Goal: Task Accomplishment & Management: Manage account settings

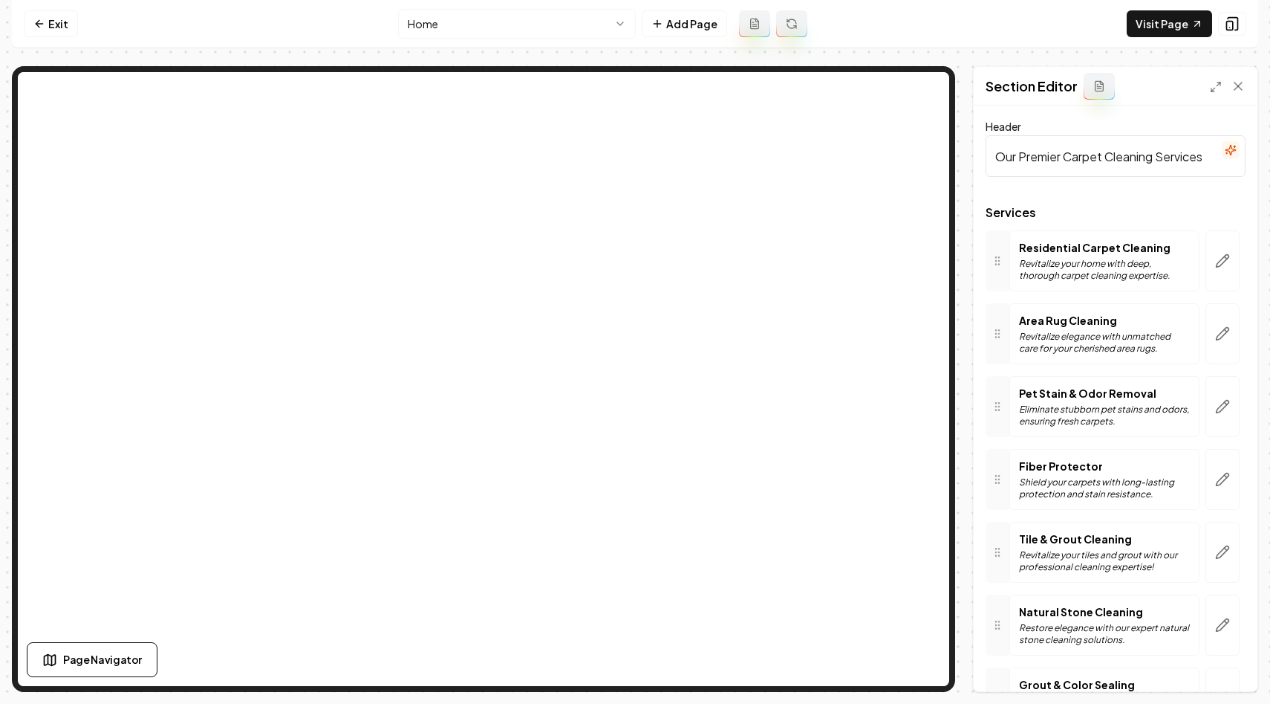
scroll to position [397, 0]
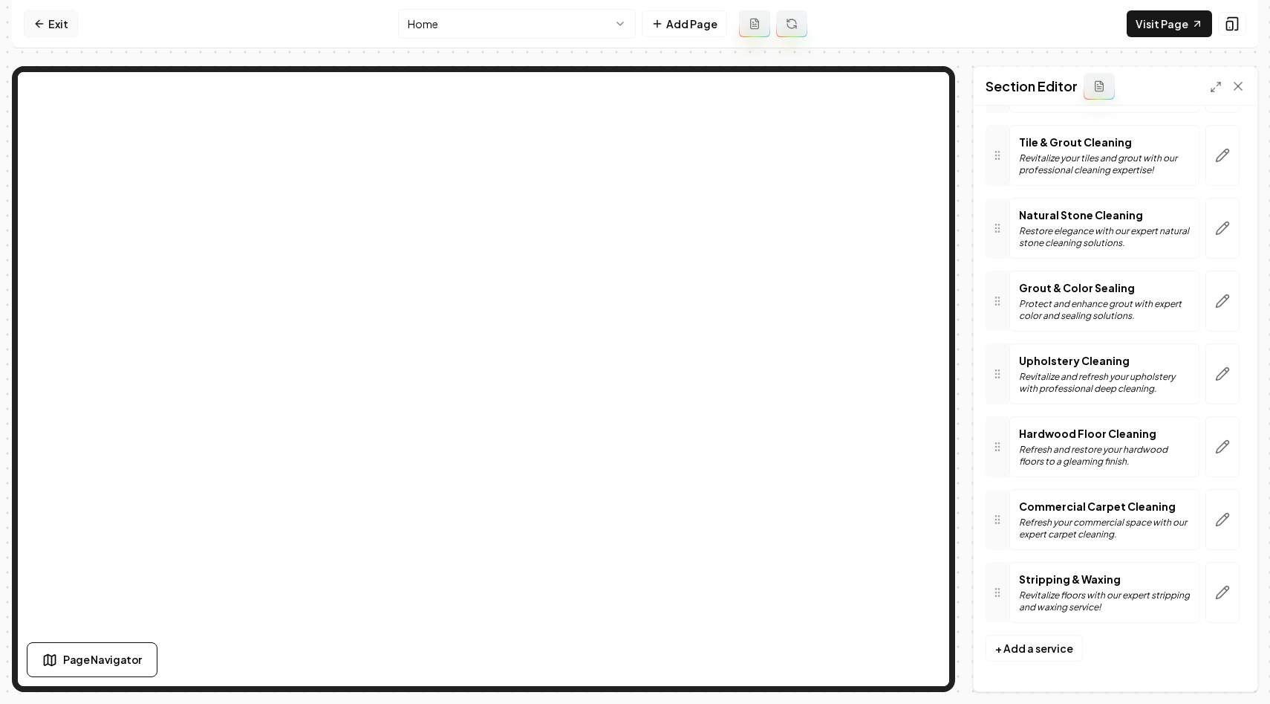
click at [47, 23] on link "Exit" at bounding box center [51, 23] width 54 height 27
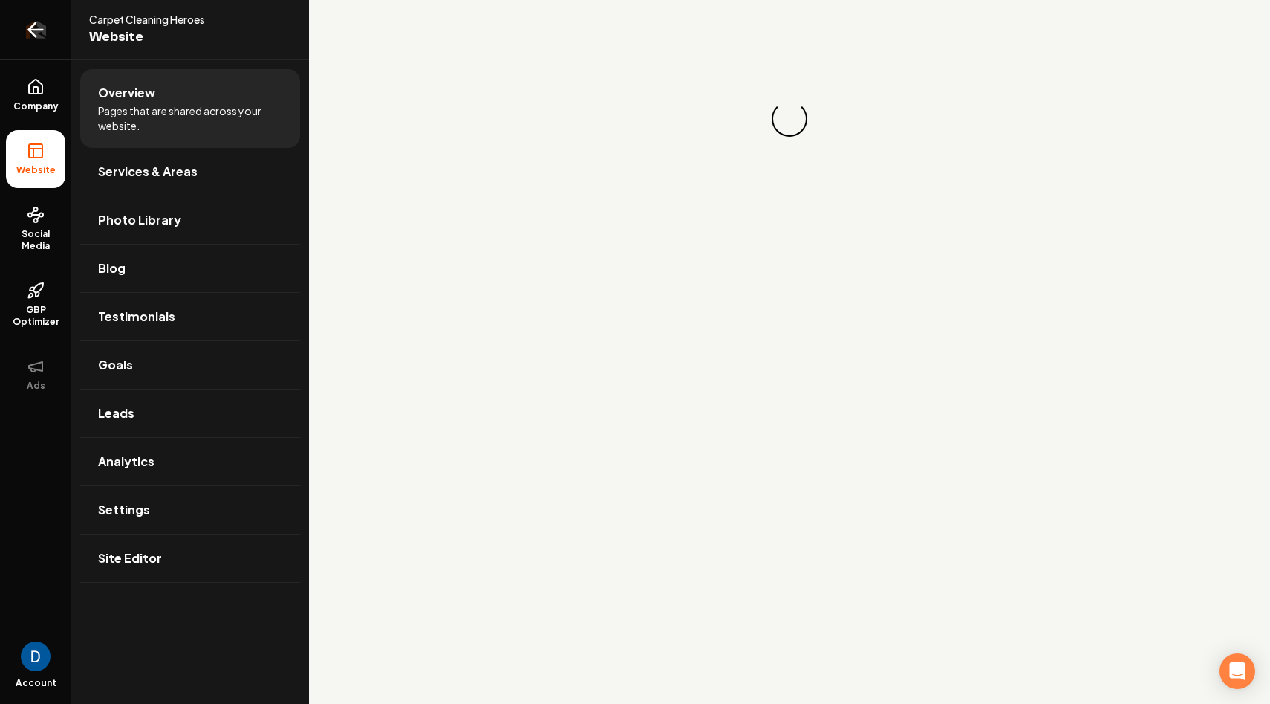
click at [42, 30] on icon "Return to dashboard" at bounding box center [36, 30] width 14 height 0
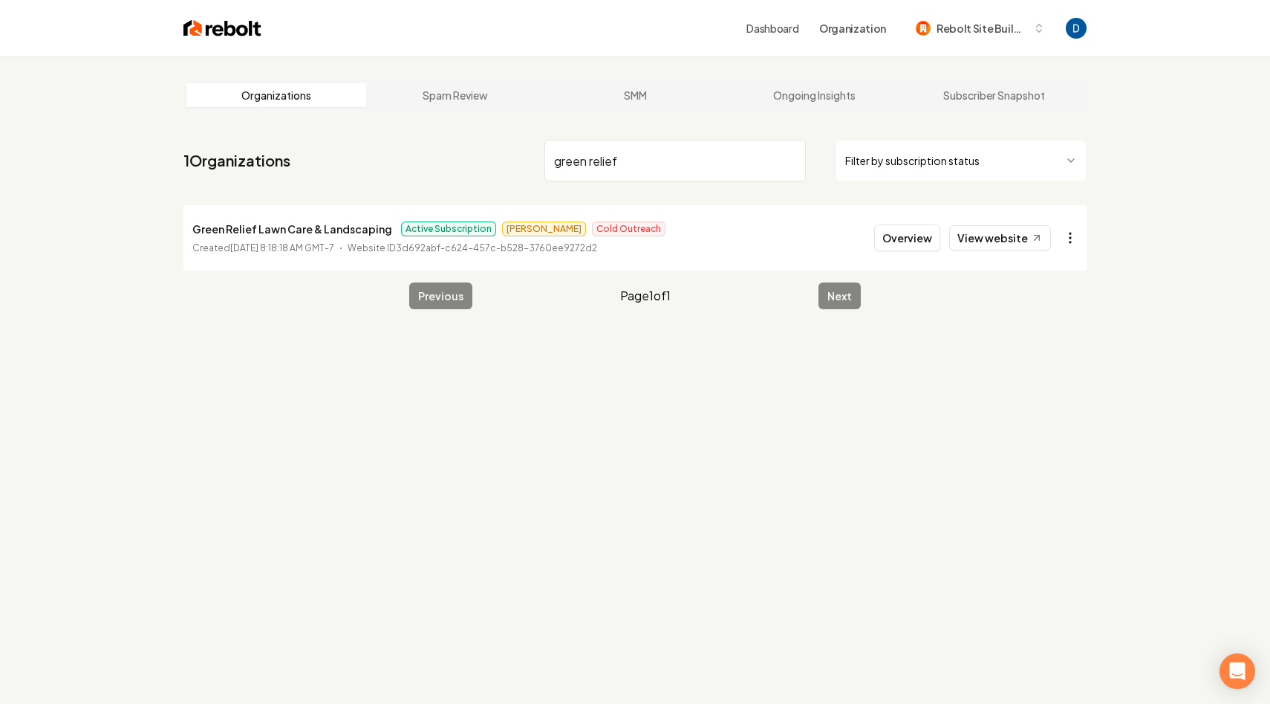
click at [1064, 241] on html "Dashboard Organization Rebolt Site Builder Organizations Spam Review SMM Ongoin…" at bounding box center [635, 352] width 1270 height 704
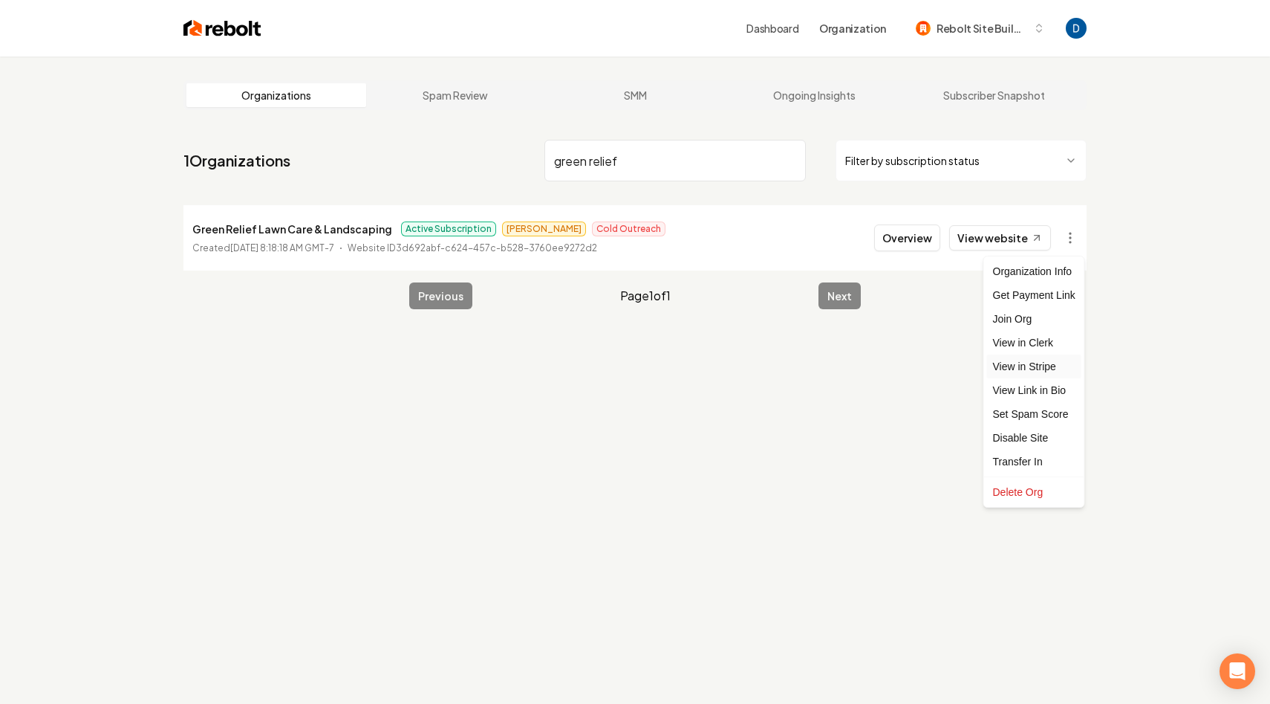
click at [1033, 368] on link "View in Stripe" at bounding box center [1034, 366] width 94 height 24
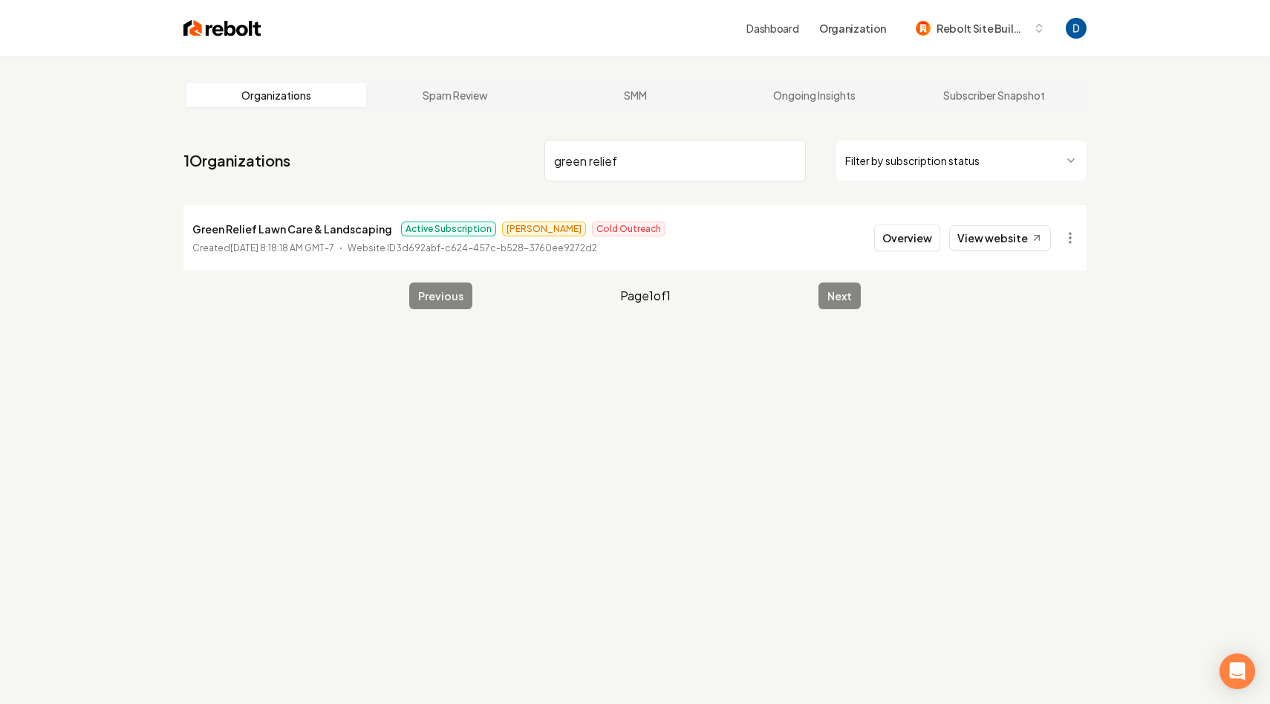
click at [627, 153] on input "green relief" at bounding box center [676, 161] width 262 height 42
type input "efficient klean"
click at [893, 238] on button "Overview" at bounding box center [907, 237] width 66 height 27
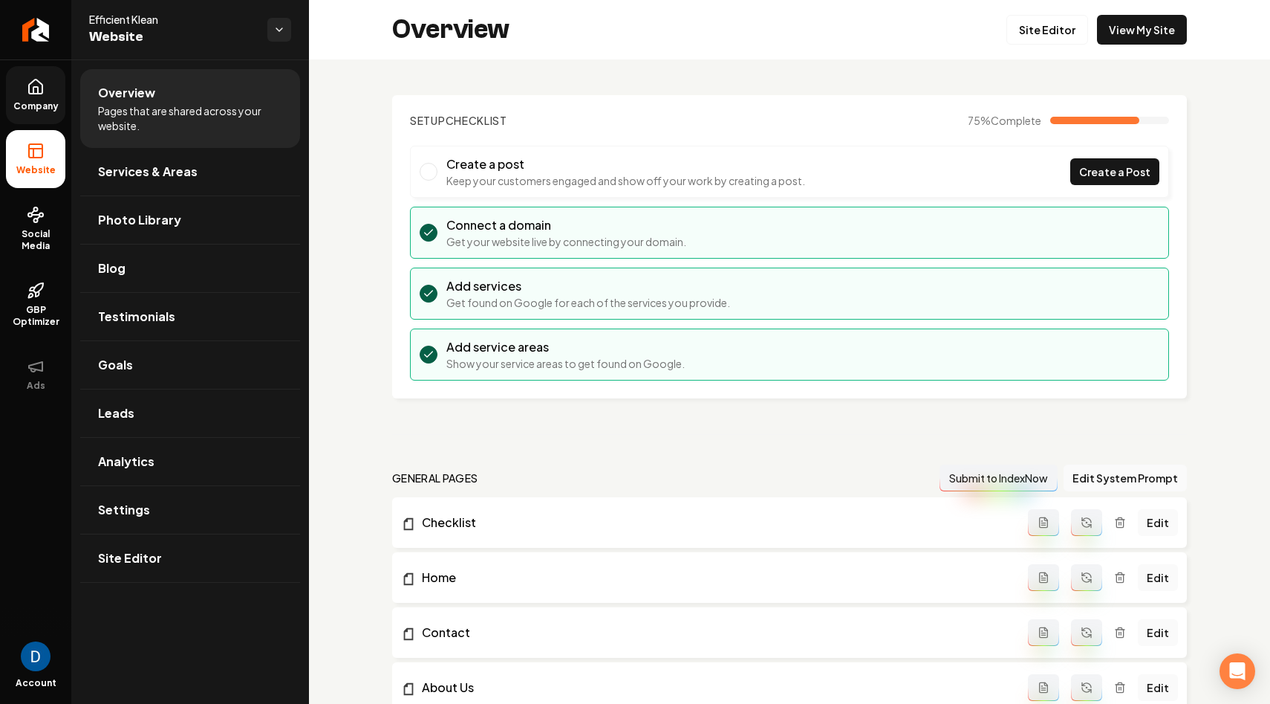
click at [18, 88] on link "Company" at bounding box center [35, 95] width 59 height 58
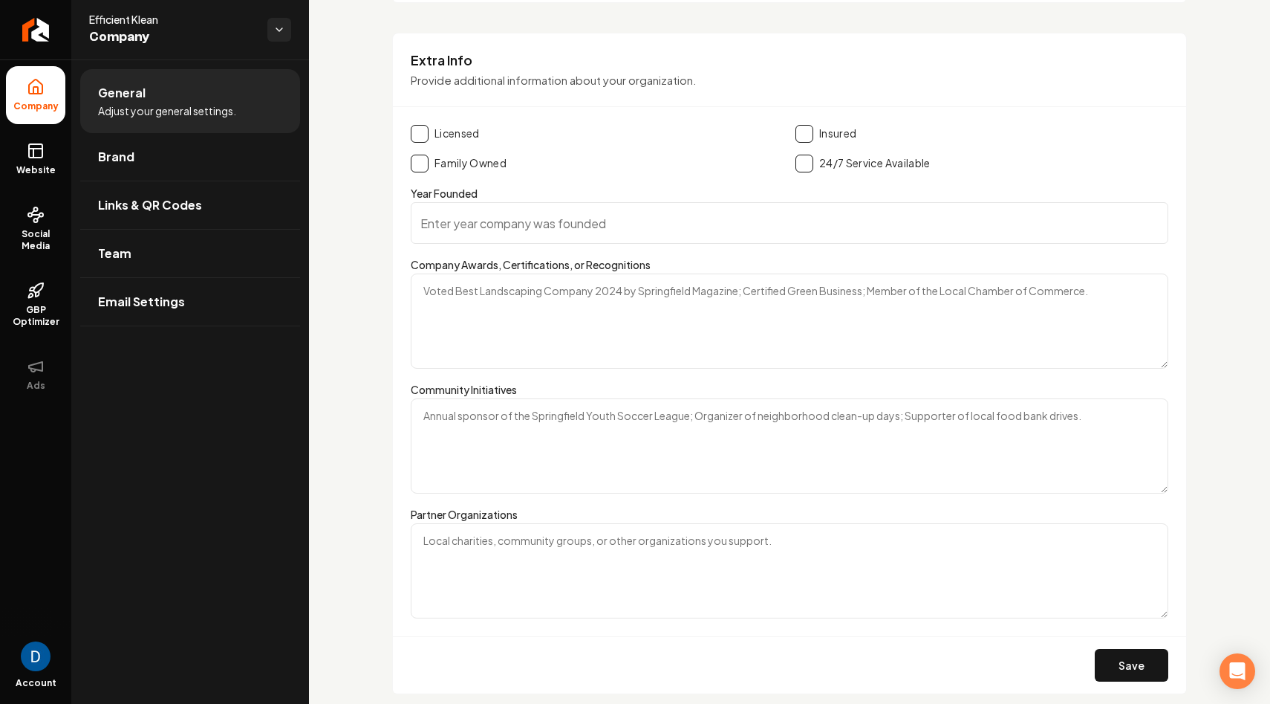
scroll to position [2052, 0]
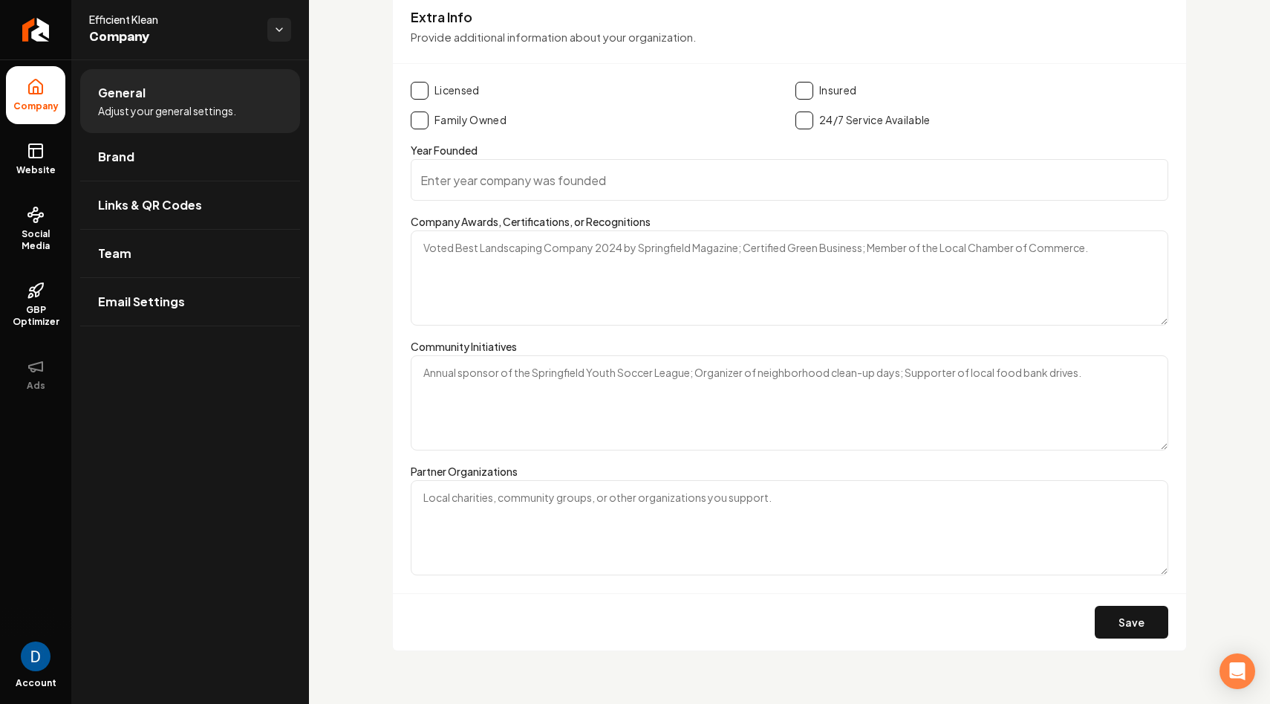
click at [423, 89] on button "Main content area" at bounding box center [420, 91] width 18 height 18
type button "on"
click at [802, 96] on button "Main content area" at bounding box center [805, 91] width 18 height 18
click at [1131, 616] on button "Save" at bounding box center [1132, 621] width 74 height 33
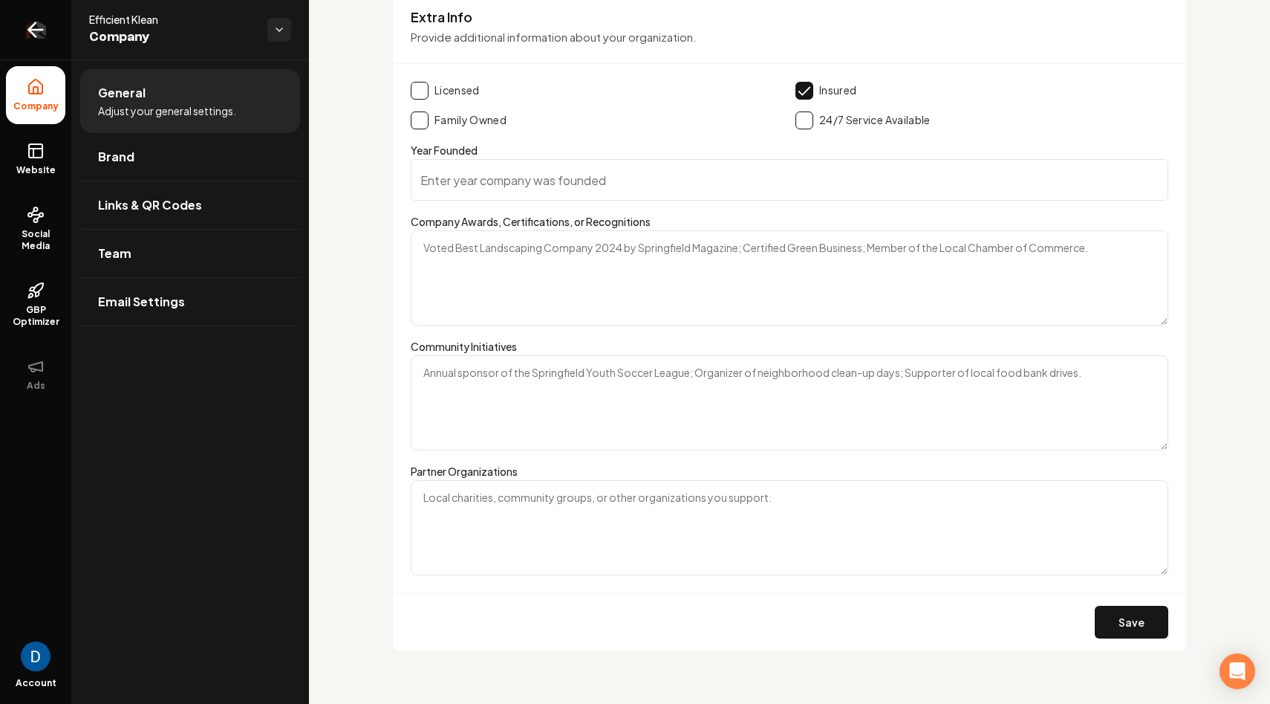
click at [40, 22] on icon "Return to dashboard" at bounding box center [36, 30] width 24 height 24
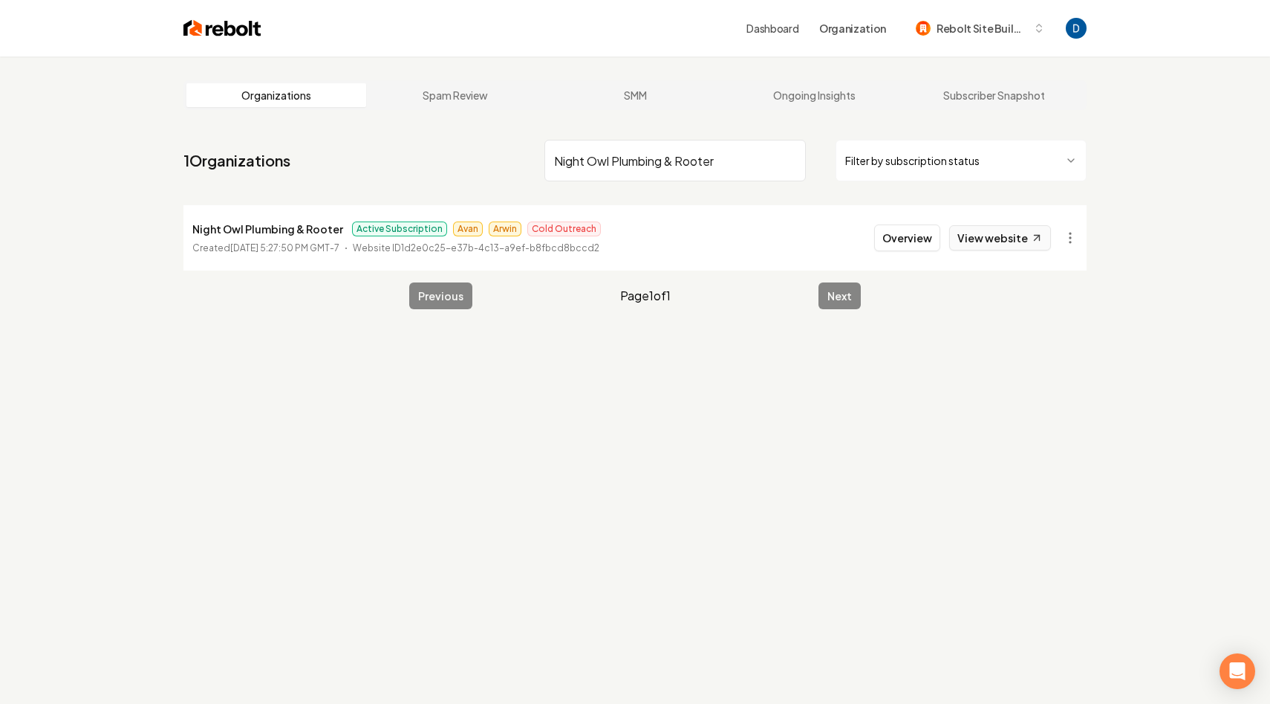
click at [987, 238] on link "View website" at bounding box center [1000, 237] width 102 height 25
click at [706, 157] on input "Night Owl Plumbing & Rooter" at bounding box center [676, 161] width 262 height 42
paste input "E-PRO | Electrical Services Professionals, LLC"
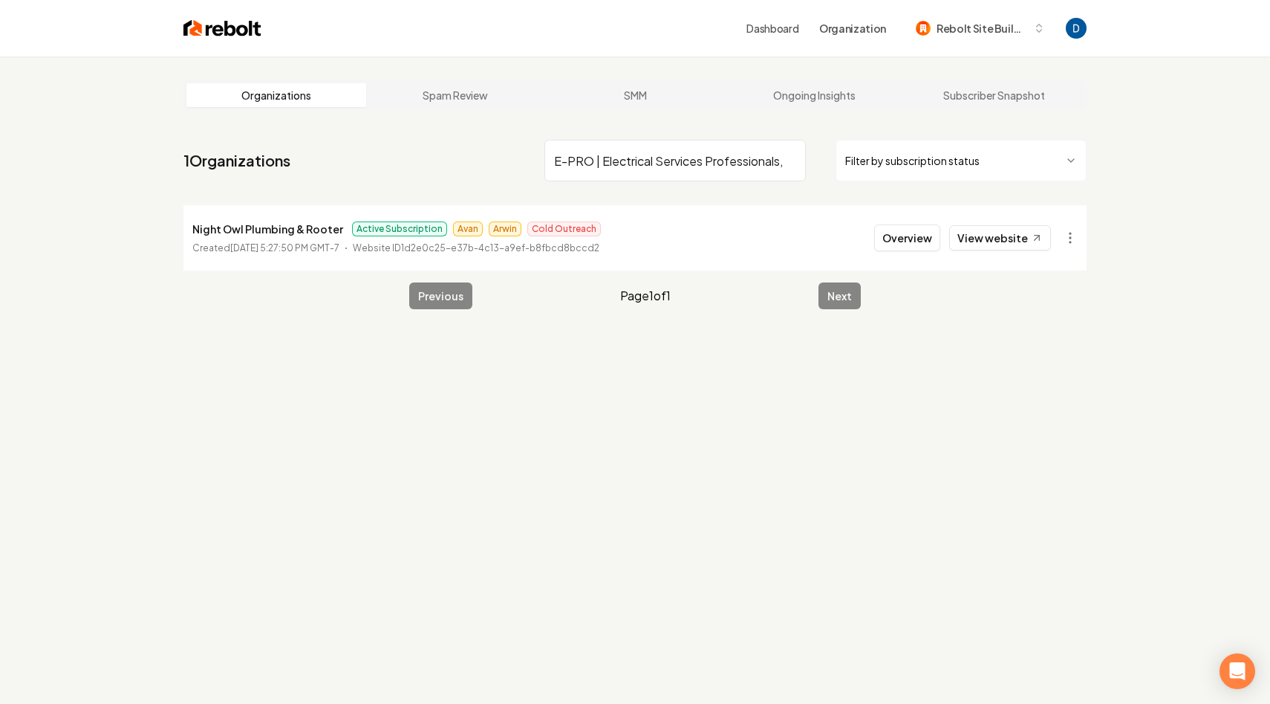
scroll to position [0, 22]
type input "E-PRO | Electrical Services Professionals, LLC"
click at [1009, 233] on link "View website" at bounding box center [1000, 237] width 102 height 25
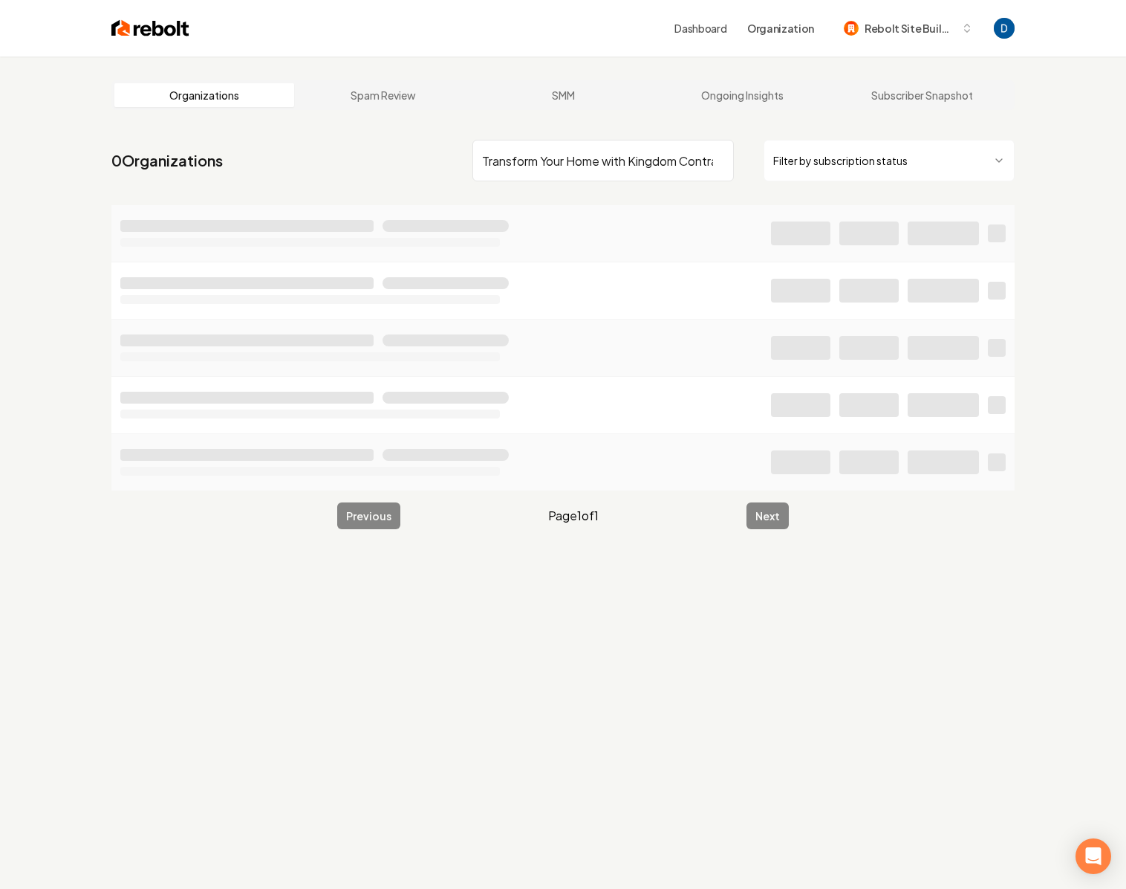
scroll to position [0, 38]
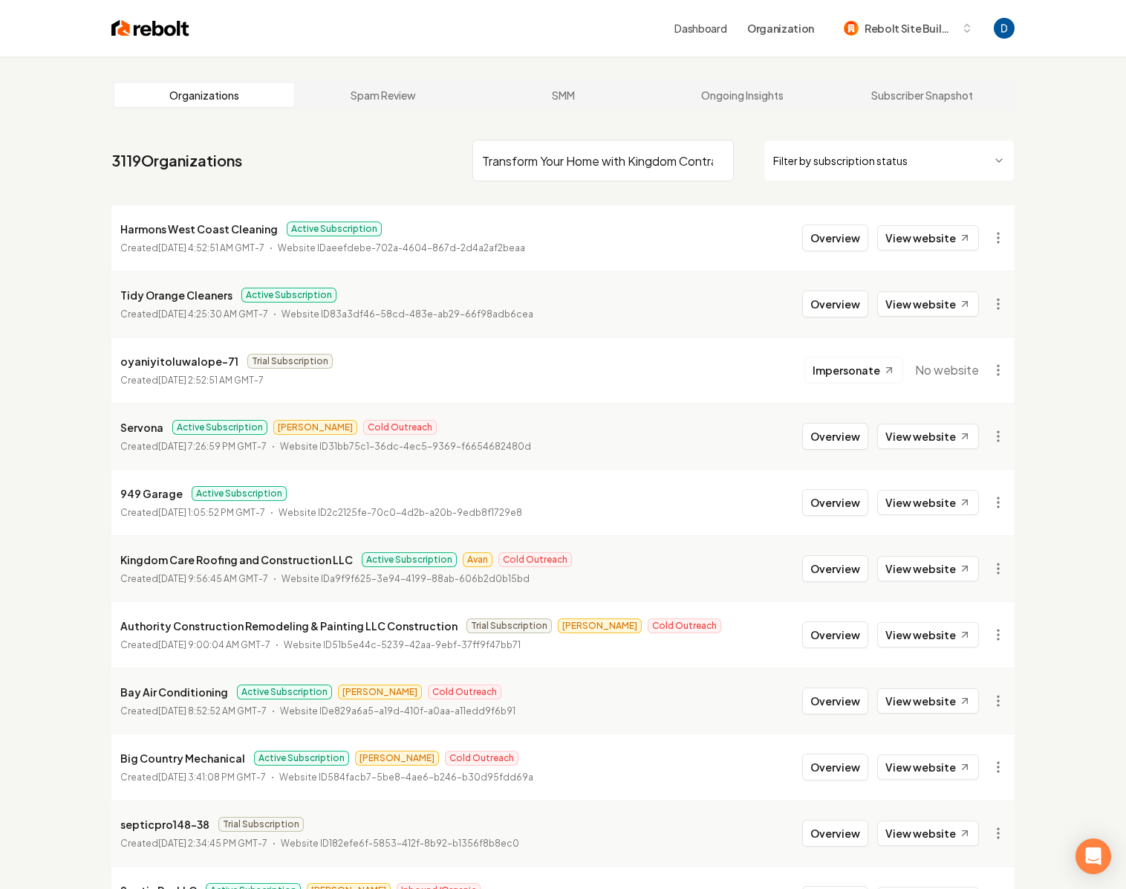
click at [605, 158] on input "Transform Your Home with Kingdom Contracting" at bounding box center [604, 161] width 262 height 42
paste input "Kingdom Contracting LLC"
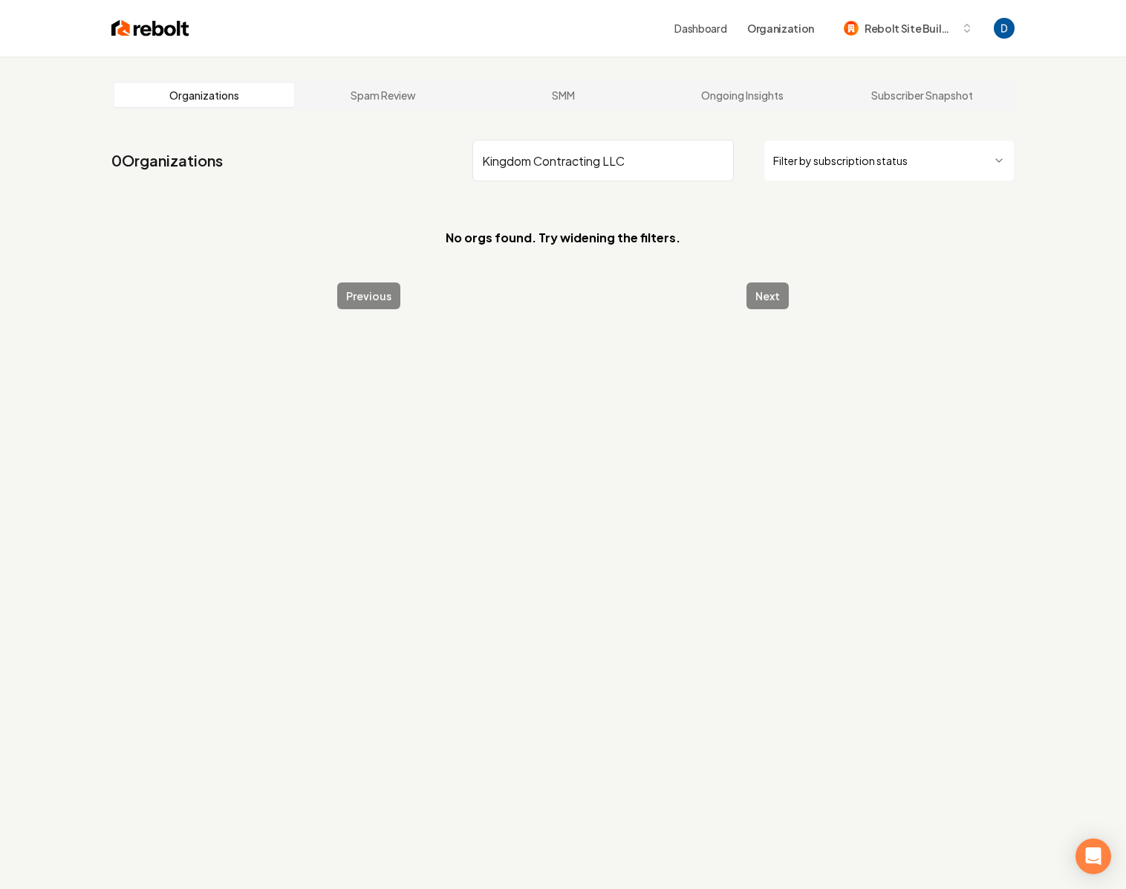
click at [629, 160] on input "Kingdom Contracting LLC" at bounding box center [604, 161] width 262 height 42
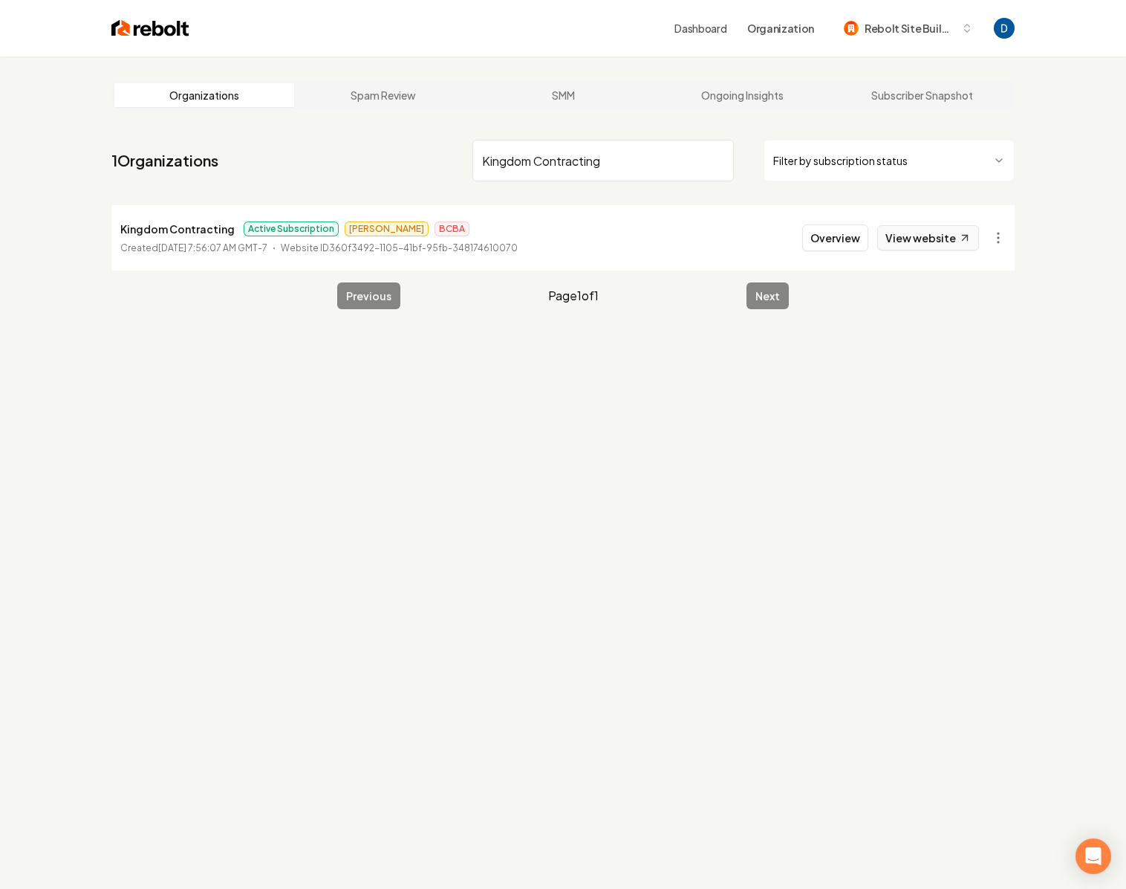
click at [938, 244] on link "View website" at bounding box center [928, 237] width 102 height 25
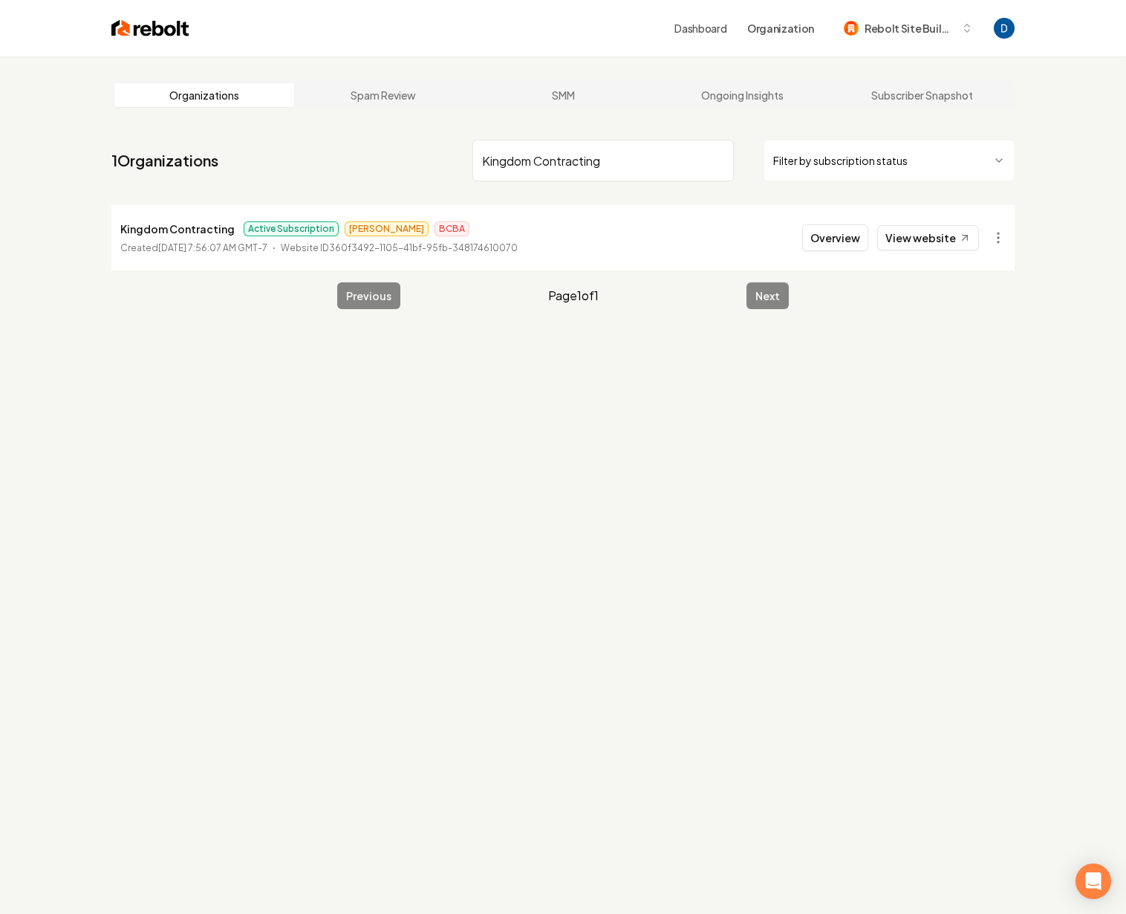
click at [611, 152] on input "Kingdom Contracting" at bounding box center [604, 161] width 262 height 42
paste input "The Refuge"
click at [910, 236] on link "View website" at bounding box center [928, 237] width 102 height 25
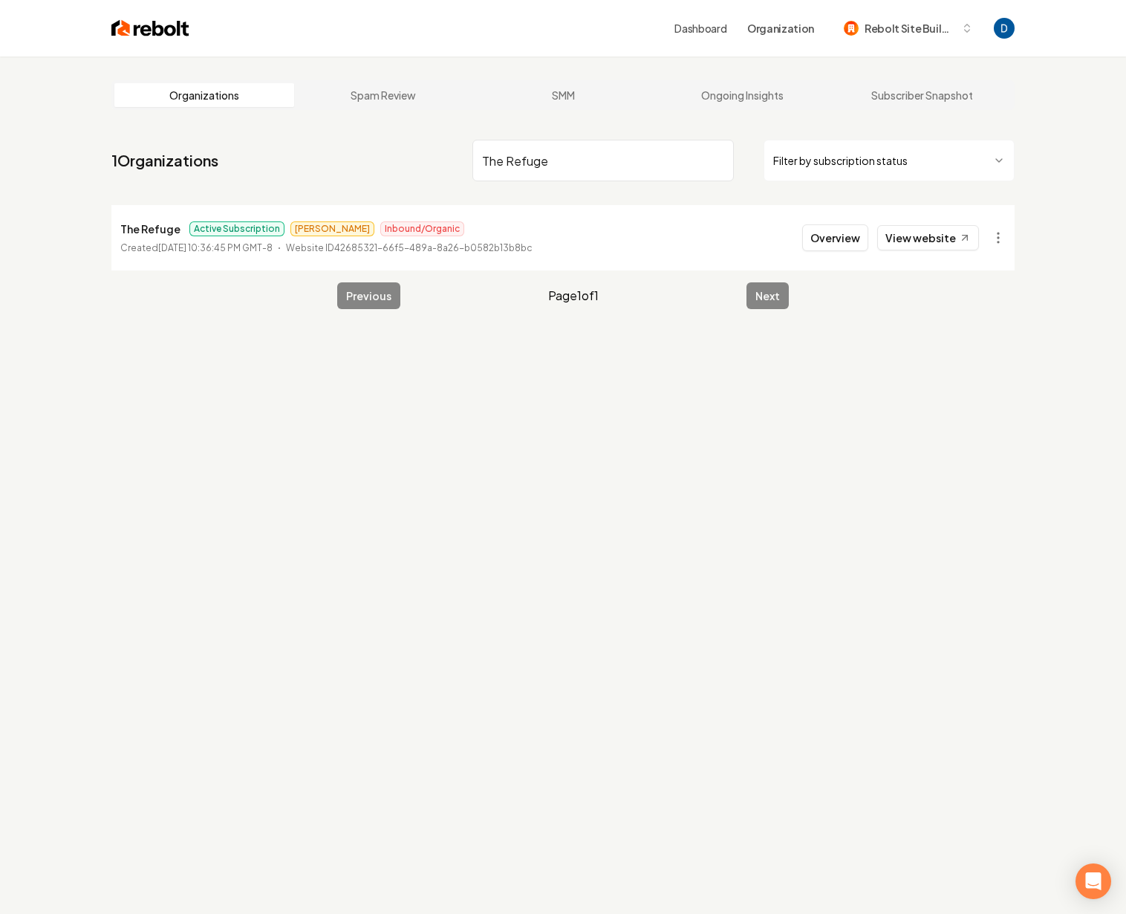
click at [603, 160] on input "The Refuge" at bounding box center [604, 161] width 262 height 42
paste input "Valley Sparks Electric"
click at [924, 238] on link "View website" at bounding box center [928, 237] width 102 height 25
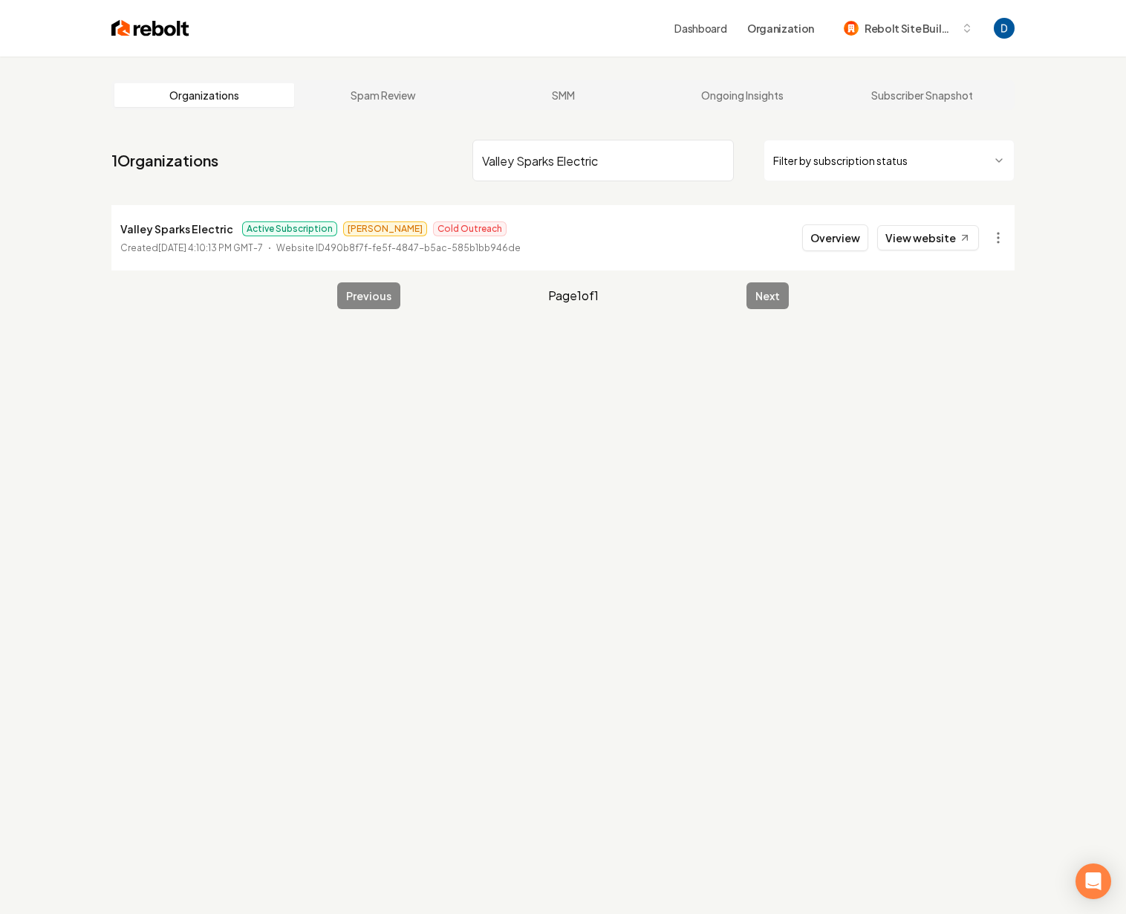
click at [607, 166] on input "Valley Sparks Electric" at bounding box center [604, 161] width 262 height 42
paste input "Austin's Best Lawn and Landscape"
click at [925, 243] on link "View website" at bounding box center [928, 237] width 102 height 25
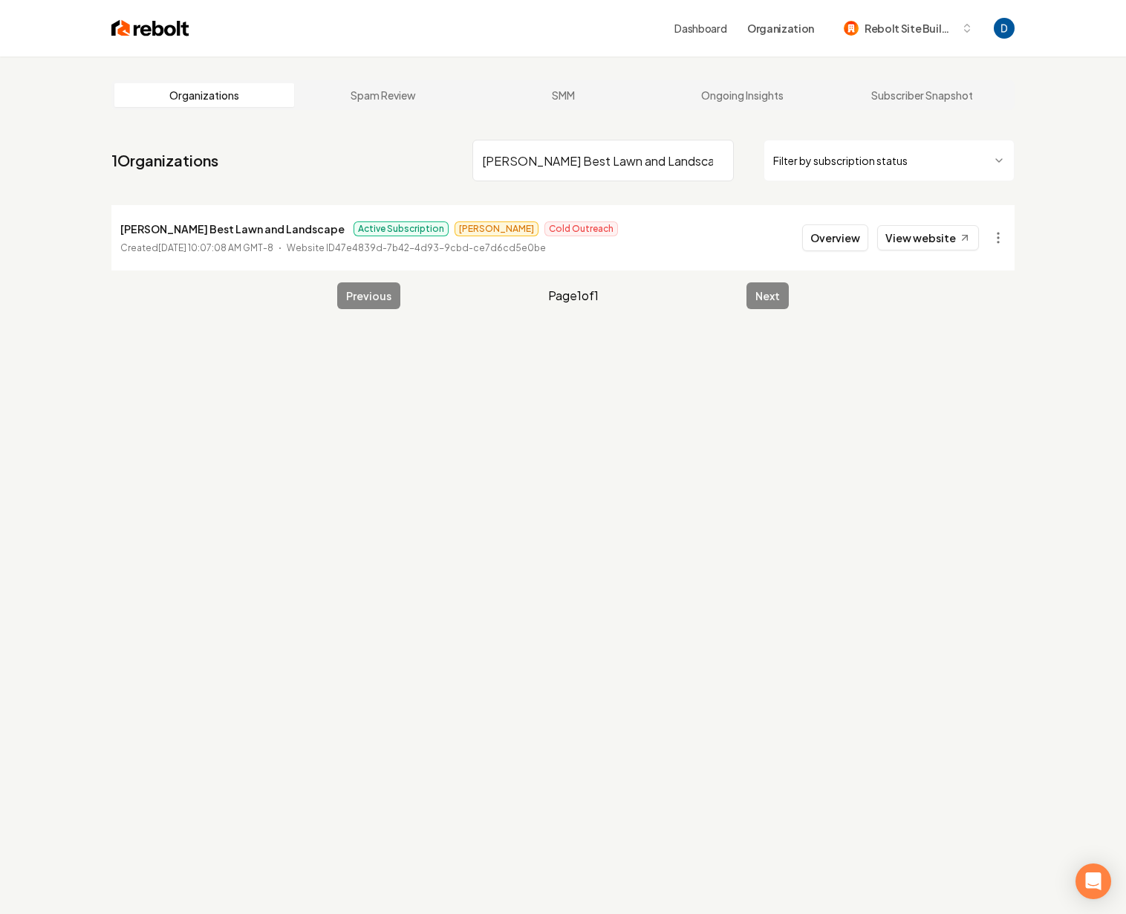
click at [549, 158] on input "Austin's Best Lawn and Landscape" at bounding box center [604, 161] width 262 height 42
paste input "Dan Brown Business"
click at [904, 238] on link "View website" at bounding box center [928, 237] width 102 height 25
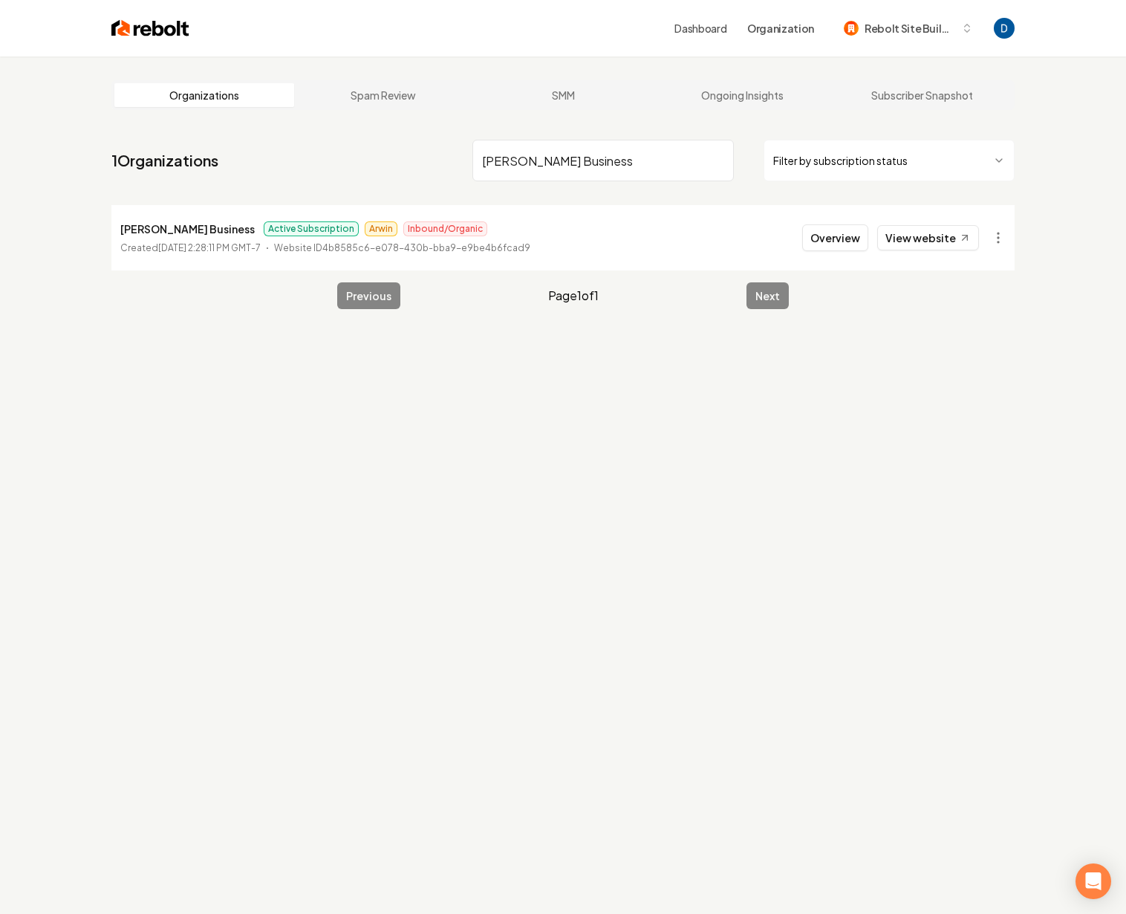
click at [584, 189] on nav "1 Organizations Dan Brown Business Filter by subscription status" at bounding box center [562, 166] width 903 height 65
click at [590, 166] on input "Dan Brown Business" at bounding box center [604, 161] width 262 height 42
paste input "Top Dog Pressure Washing"
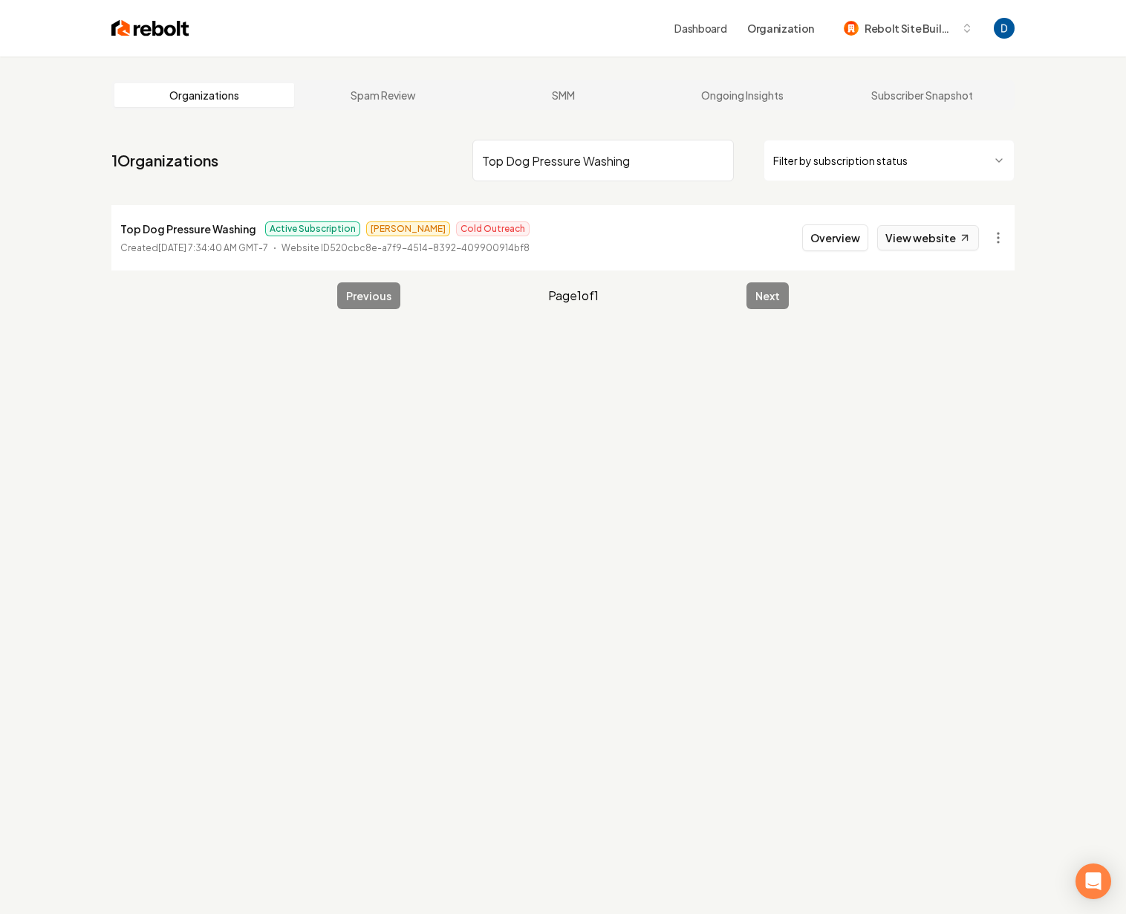
click at [930, 236] on link "View website" at bounding box center [928, 237] width 102 height 25
click at [611, 169] on input "Top Dog Pressure Washing" at bounding box center [604, 161] width 262 height 42
paste input "Style Garage Door LLC"
click at [608, 167] on input "Top Dog Pressure Style Garage Door LLC" at bounding box center [604, 161] width 262 height 42
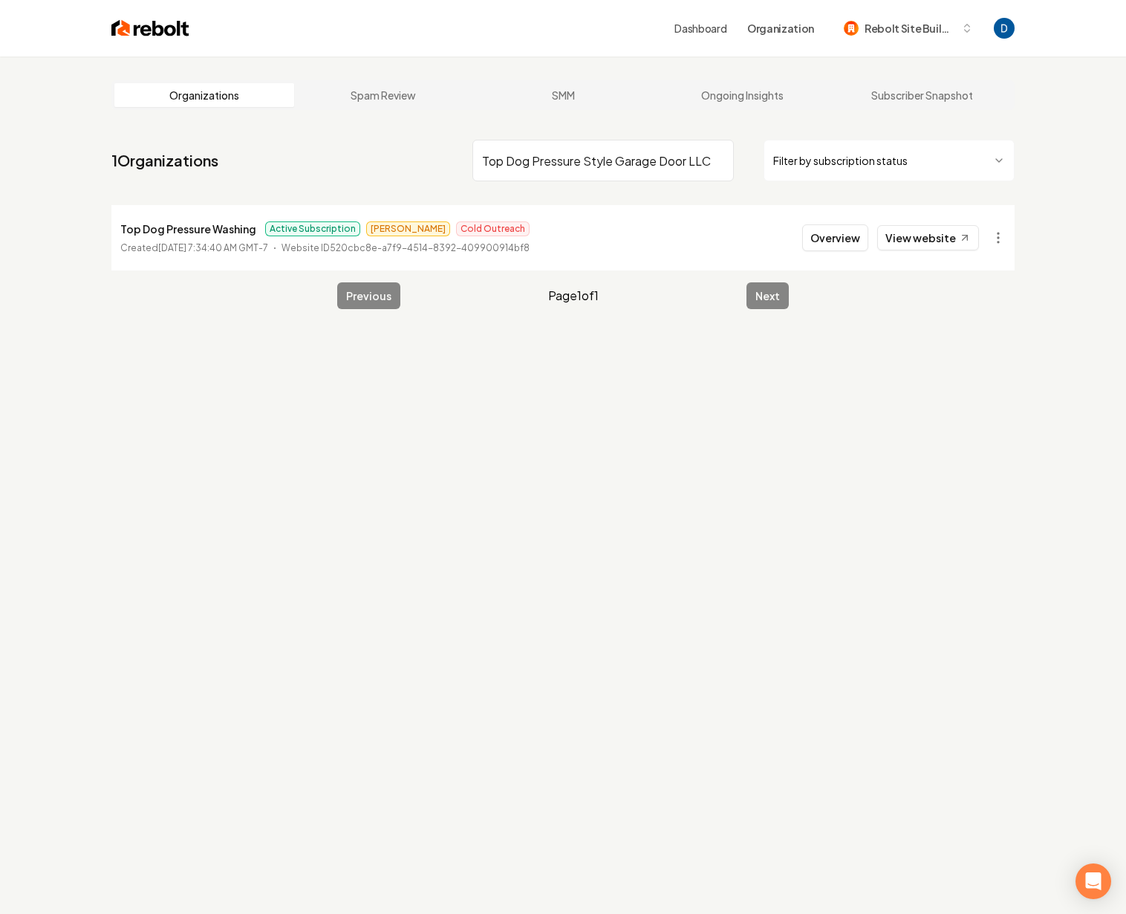
click at [608, 167] on input "Top Dog Pressure Style Garage Door LLC" at bounding box center [604, 161] width 262 height 42
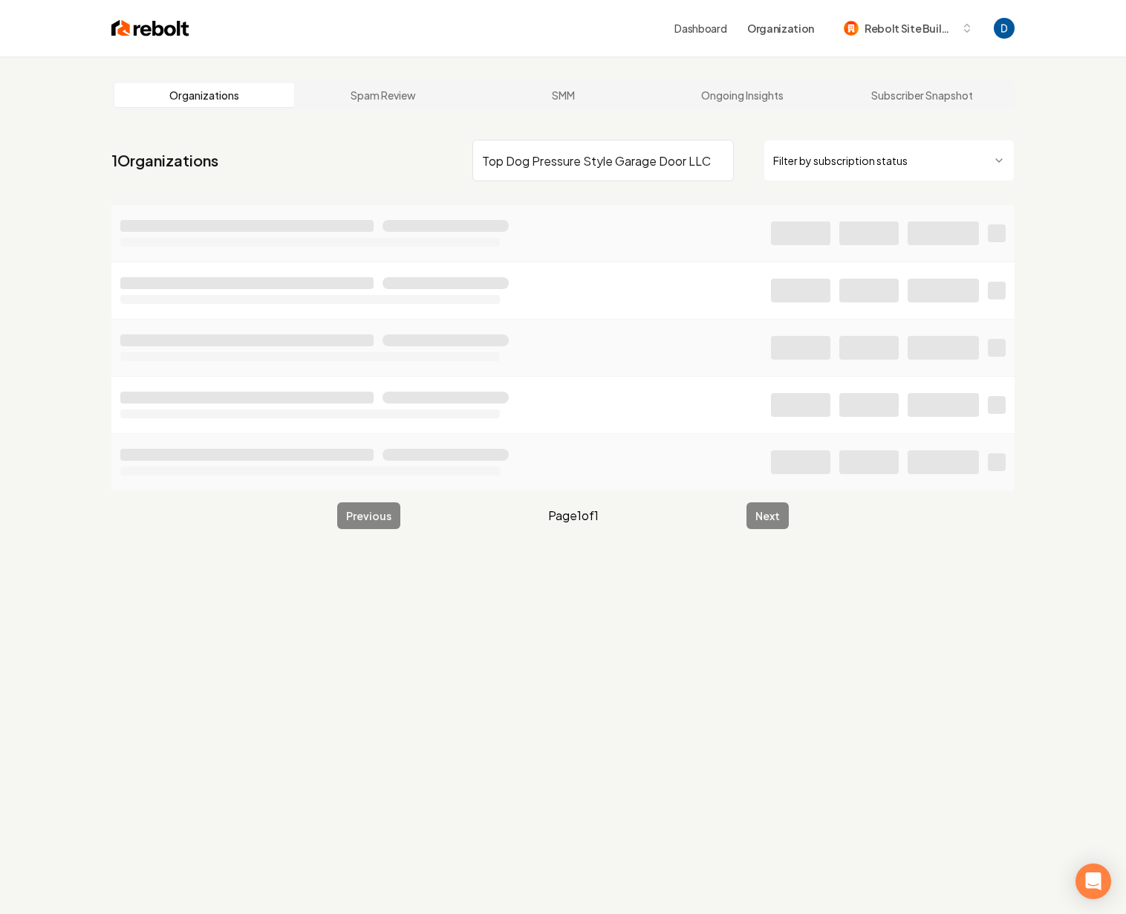
click at [608, 167] on input "Top Dog Pressure Style Garage Door LLC" at bounding box center [604, 161] width 262 height 42
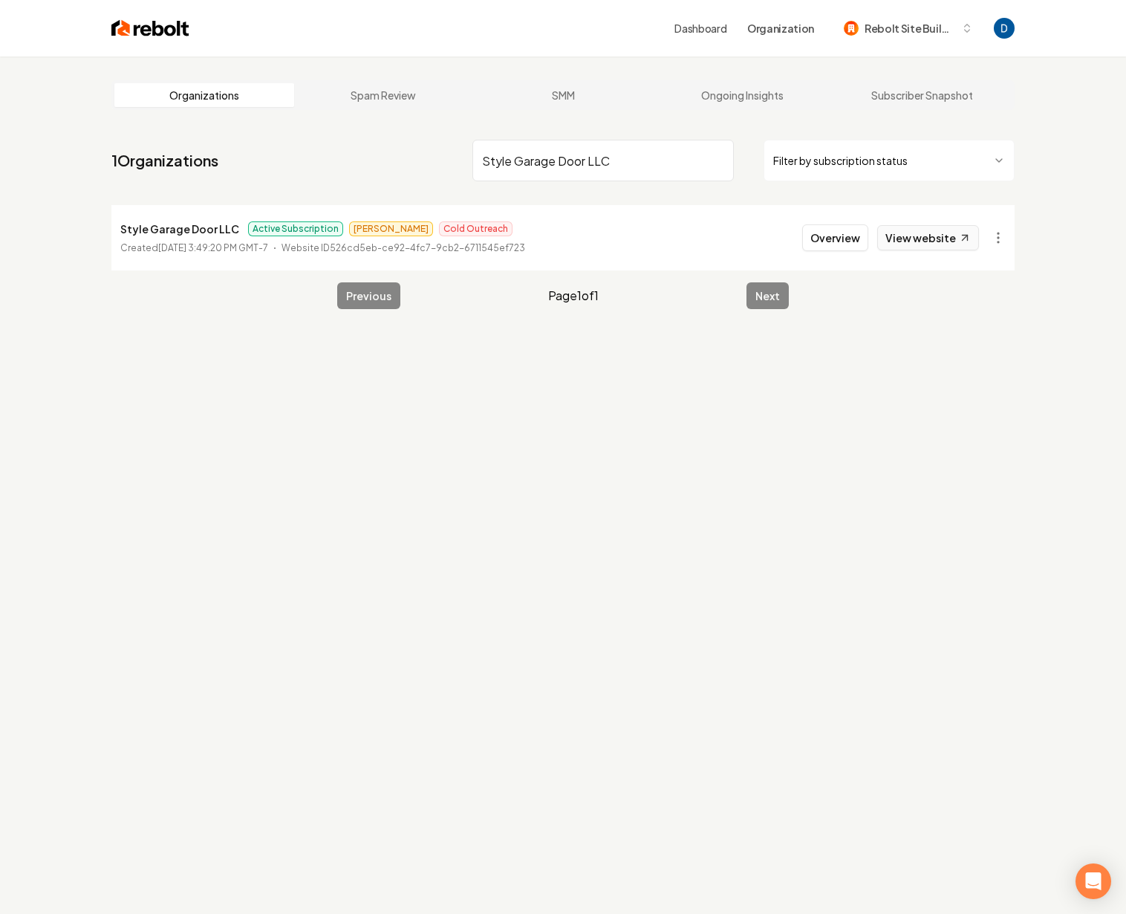
click at [936, 237] on link "View website" at bounding box center [928, 237] width 102 height 25
click at [650, 184] on nav "1 Organizations Style Garage Door LLC Filter by subscription status" at bounding box center [562, 166] width 903 height 65
click at [667, 146] on input "Style Garage Door LLC" at bounding box center [604, 161] width 262 height 42
click at [637, 176] on input "Style Garage Door LLC" at bounding box center [604, 161] width 262 height 42
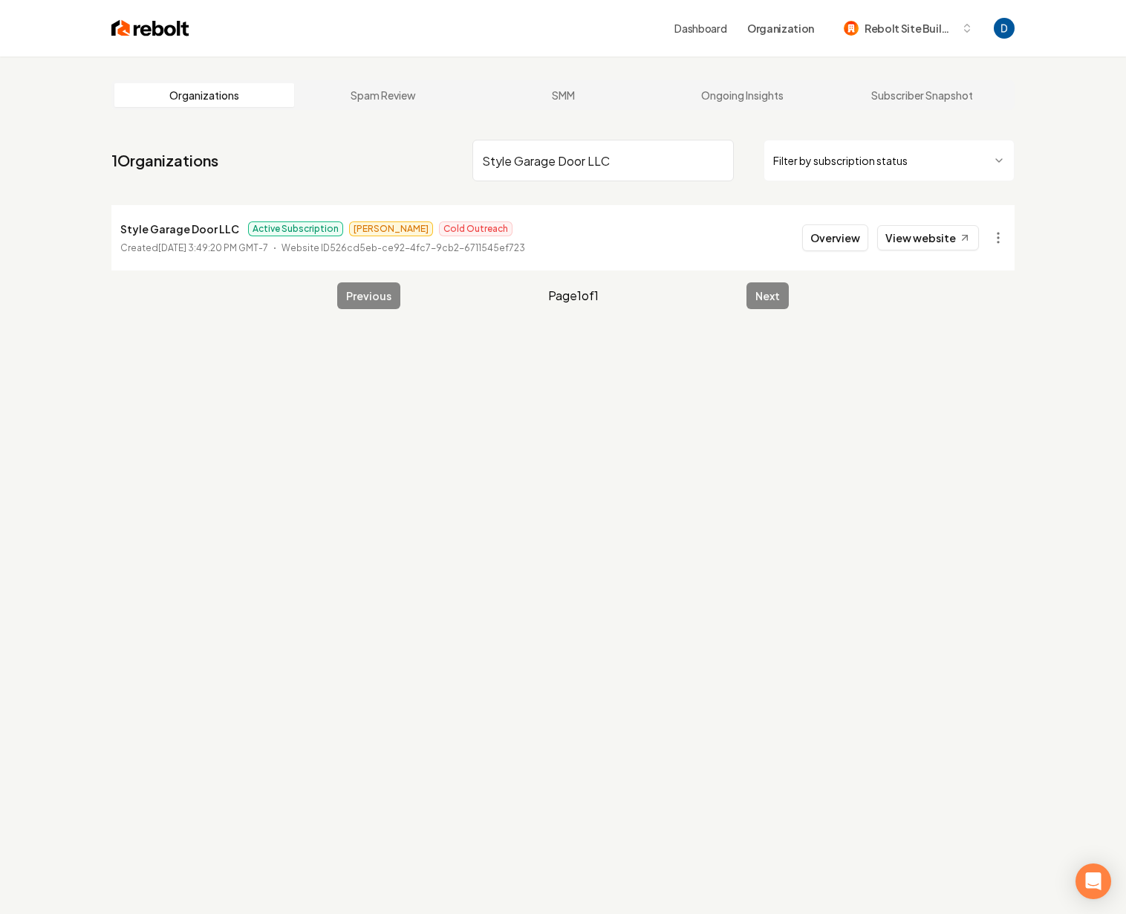
click at [637, 176] on input "Style Garage Door LLC" at bounding box center [604, 161] width 262 height 42
paste input "upreme Cleaning"
click at [922, 226] on link "View website" at bounding box center [928, 237] width 102 height 25
click at [591, 152] on input "Supreme Cleaning" at bounding box center [604, 161] width 262 height 42
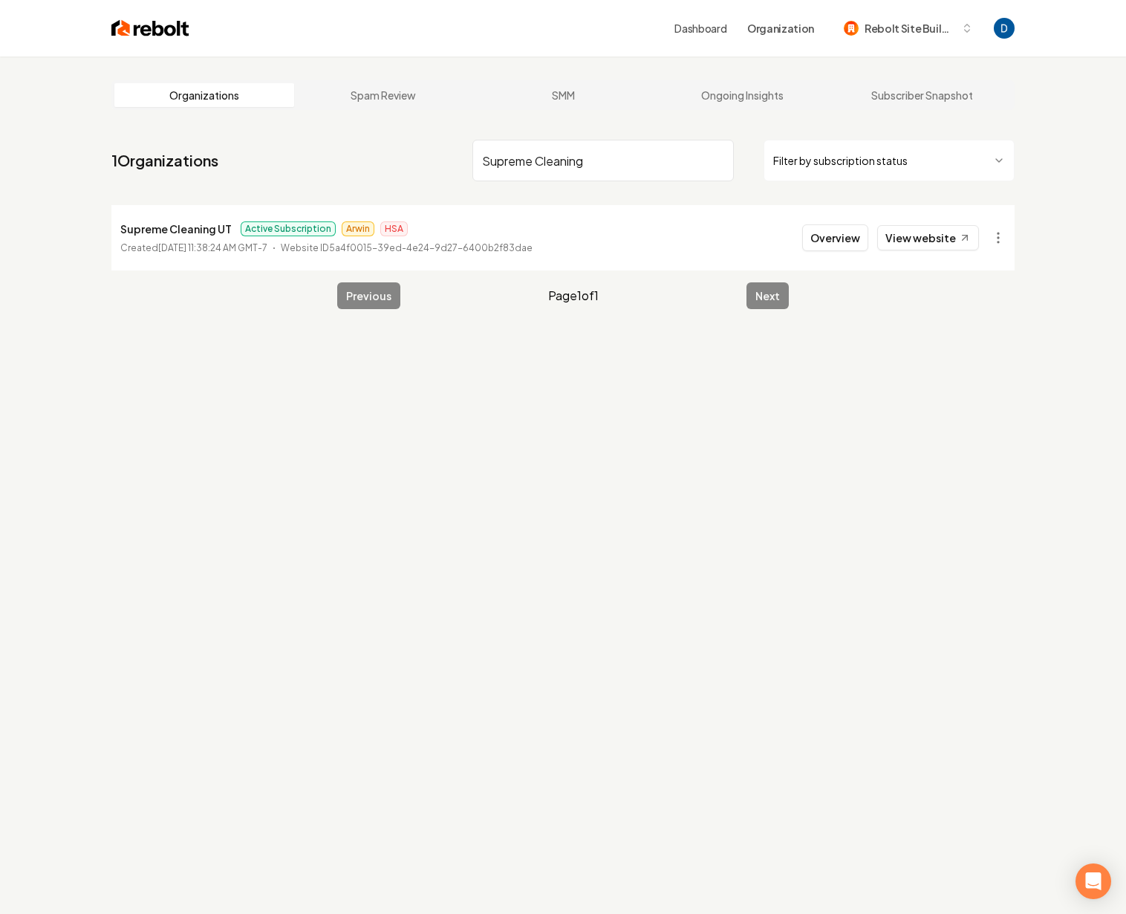
click at [591, 152] on input "Supreme Cleaning" at bounding box center [604, 161] width 262 height 42
paste input "MD Aquatics"
click at [897, 241] on link "View website" at bounding box center [928, 237] width 102 height 25
click at [542, 152] on input "MD Aquatics" at bounding box center [604, 161] width 262 height 42
click at [539, 153] on input "MD Aquatics" at bounding box center [604, 161] width 262 height 42
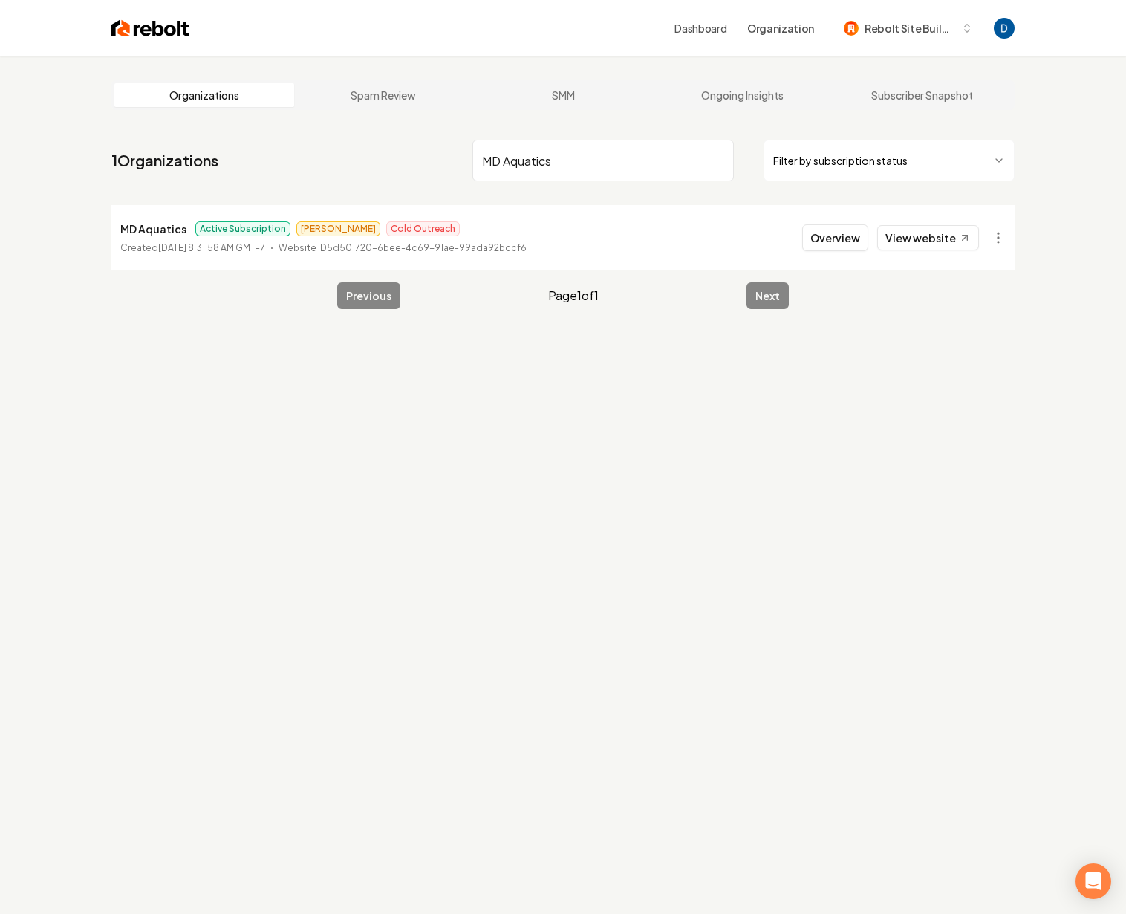
click at [539, 153] on input "MD Aquatics" at bounding box center [604, 161] width 262 height 42
paste input "Padron Landscape Group, LLC"
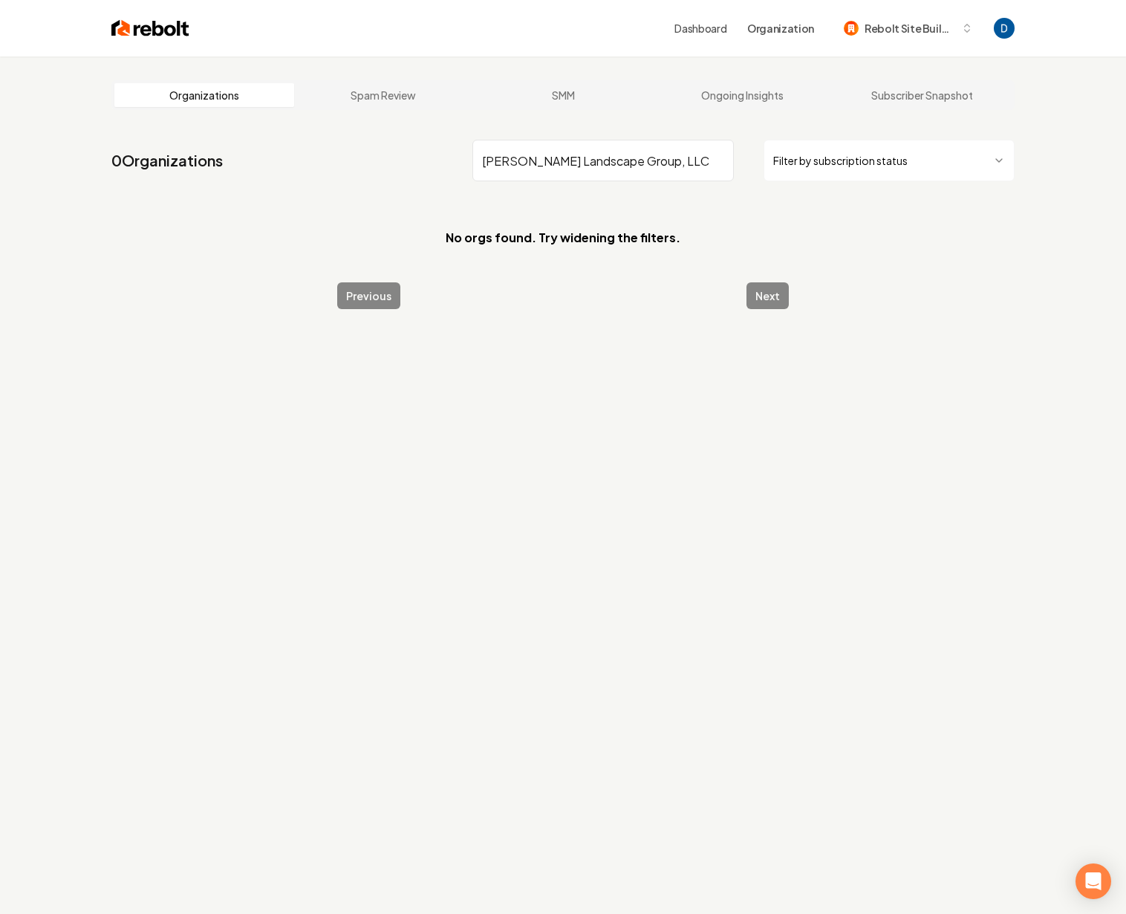
drag, startPoint x: 678, startPoint y: 158, endPoint x: 626, endPoint y: 164, distance: 52.3
click at [626, 164] on input "Padron Landscape Group, LLC" at bounding box center [604, 161] width 262 height 42
drag, startPoint x: 521, startPoint y: 158, endPoint x: 662, endPoint y: 159, distance: 141.2
click at [662, 159] on input "Padron Landscape Group" at bounding box center [604, 161] width 262 height 42
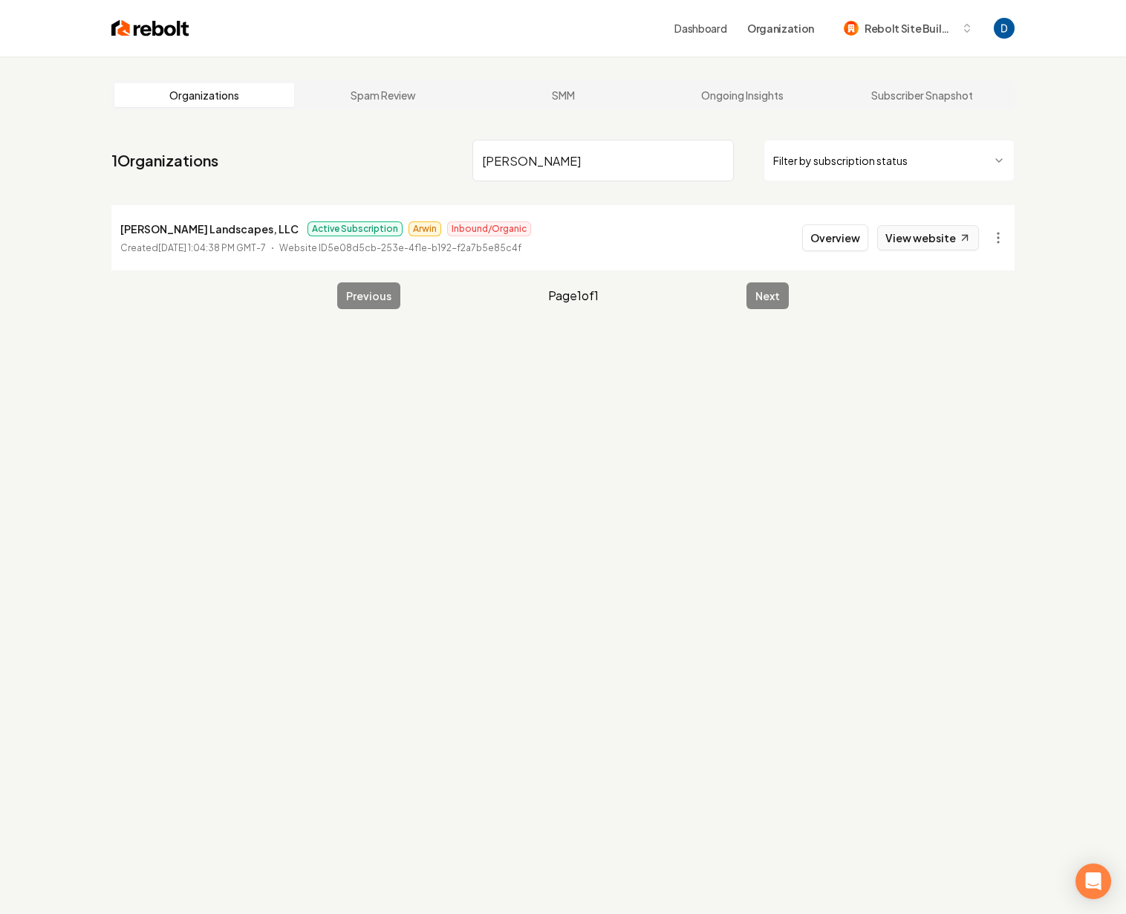
click at [922, 235] on link "View website" at bounding box center [928, 237] width 102 height 25
click at [525, 162] on input "Padron" at bounding box center [604, 161] width 262 height 42
paste input "iper Outdoors"
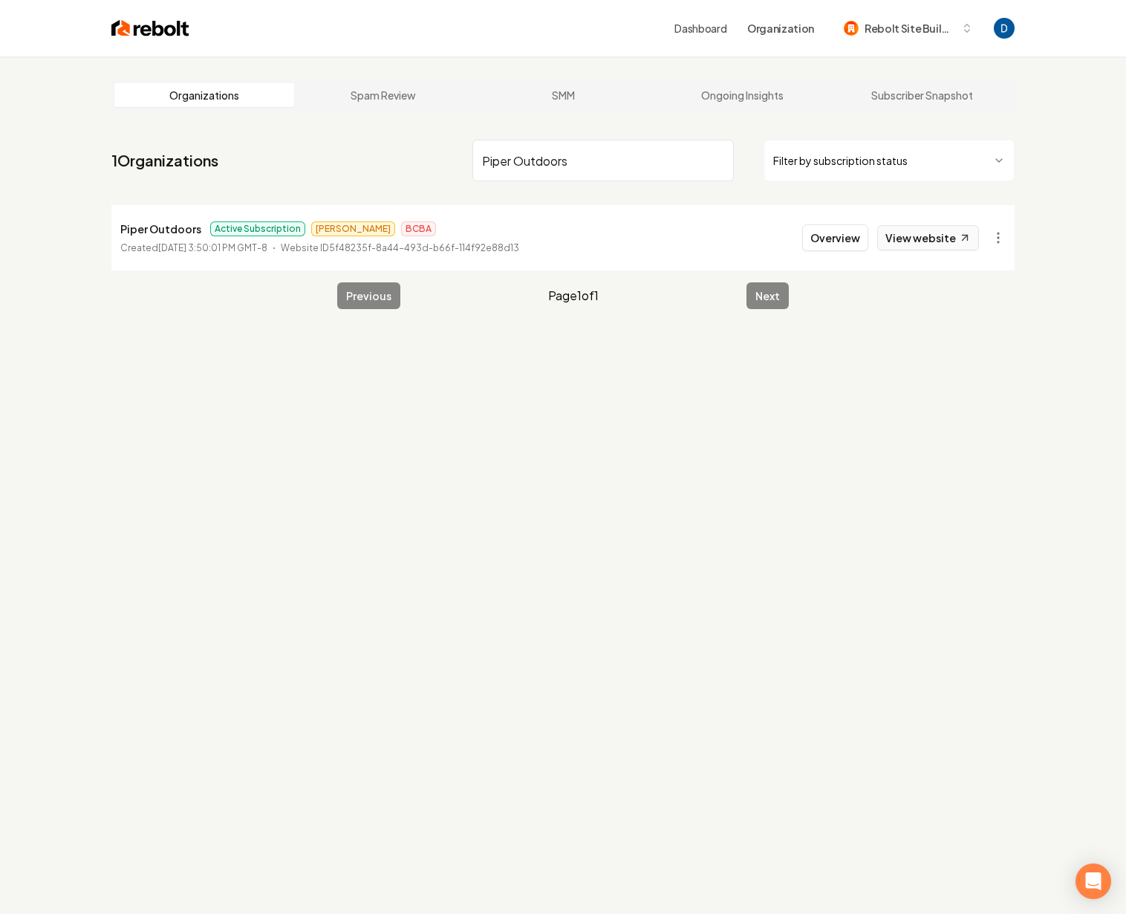
type input "Piper Outdoors"
click at [918, 242] on link "View website" at bounding box center [928, 237] width 102 height 25
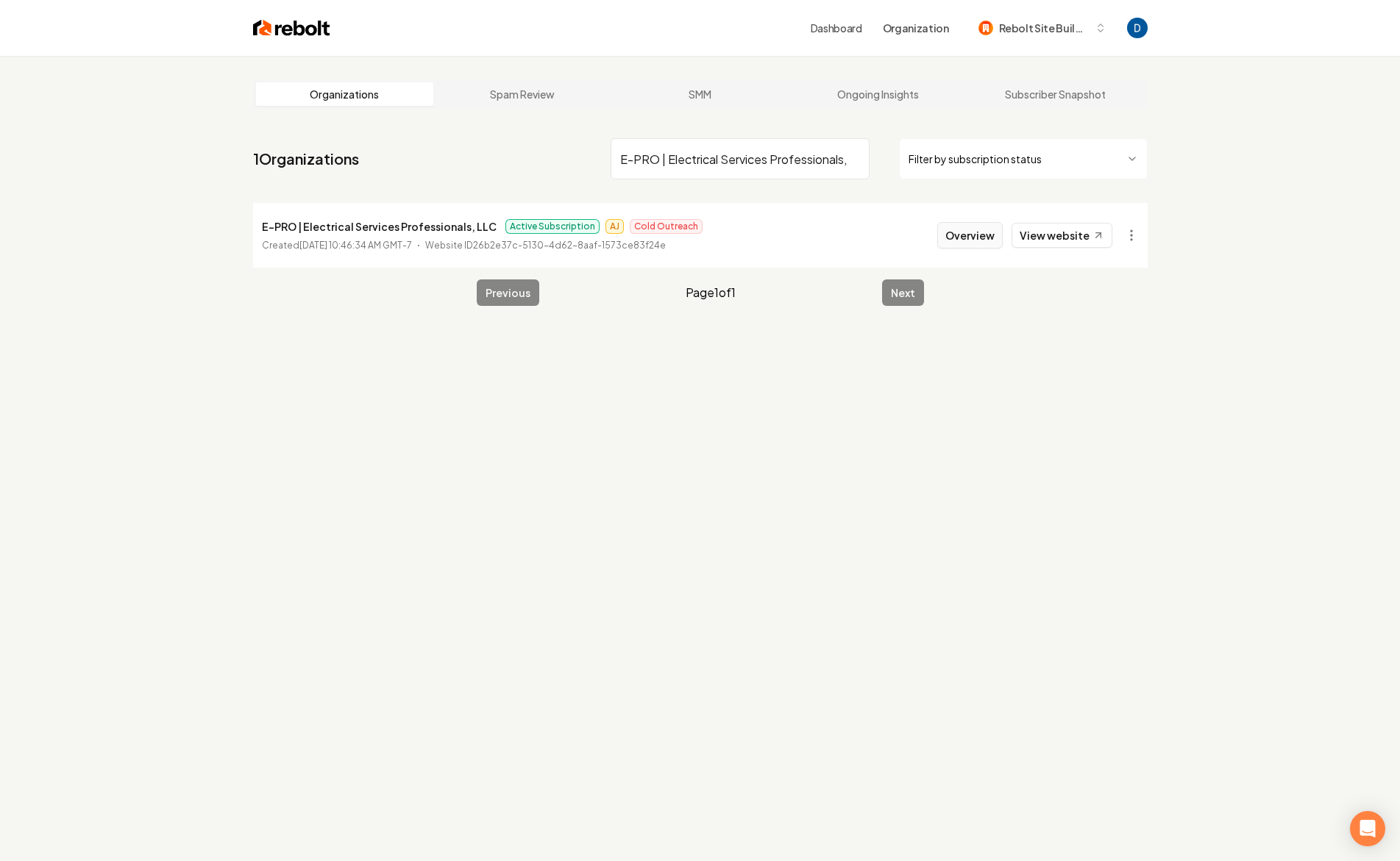
click at [974, 226] on button "Overview" at bounding box center [969, 235] width 65 height 27
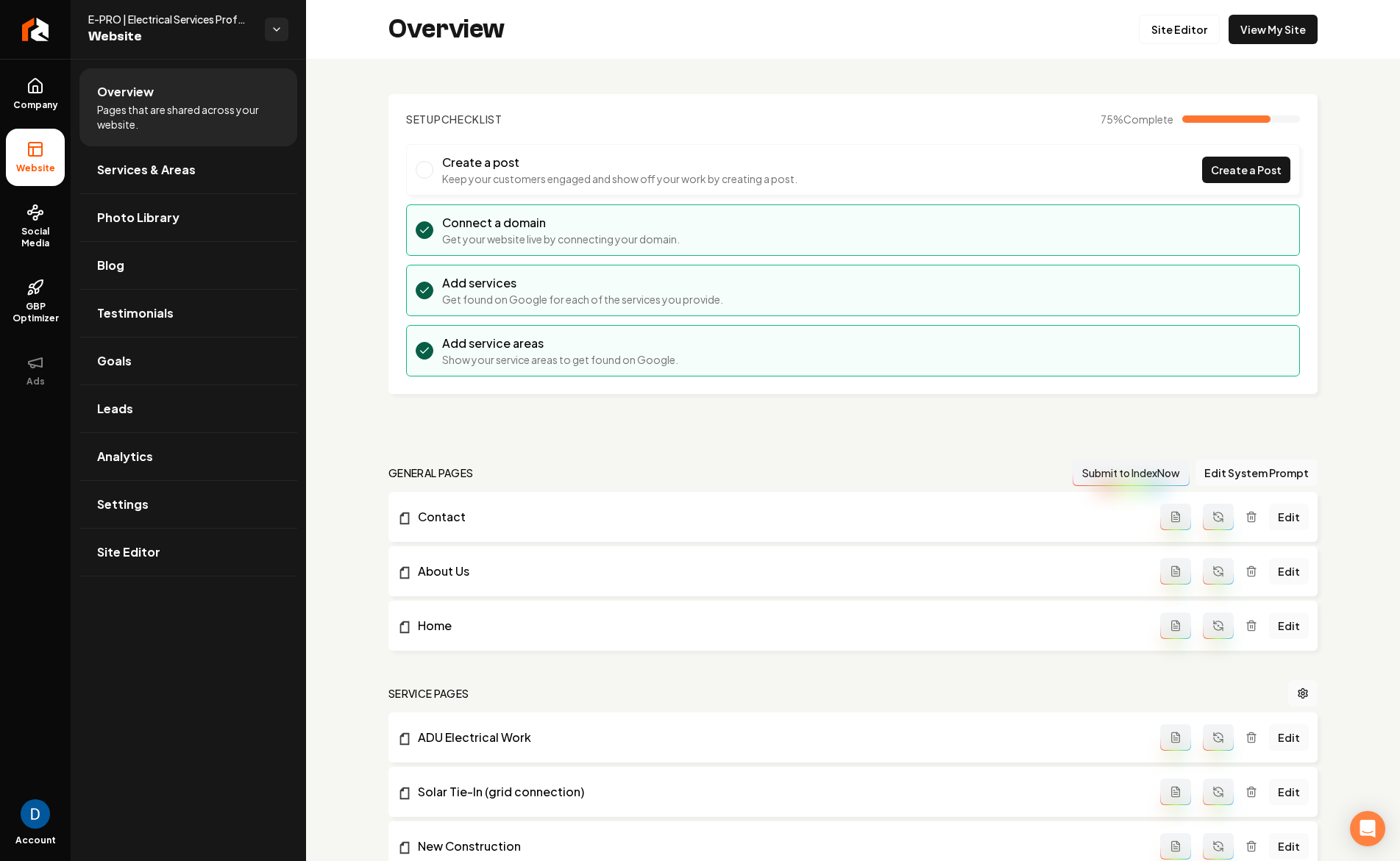
click at [73, 102] on ul "Overview Pages that are shared across your website. Services & Areas Photo Libr…" at bounding box center [188, 322] width 236 height 526
click at [55, 99] on span "Company" at bounding box center [35, 105] width 56 height 12
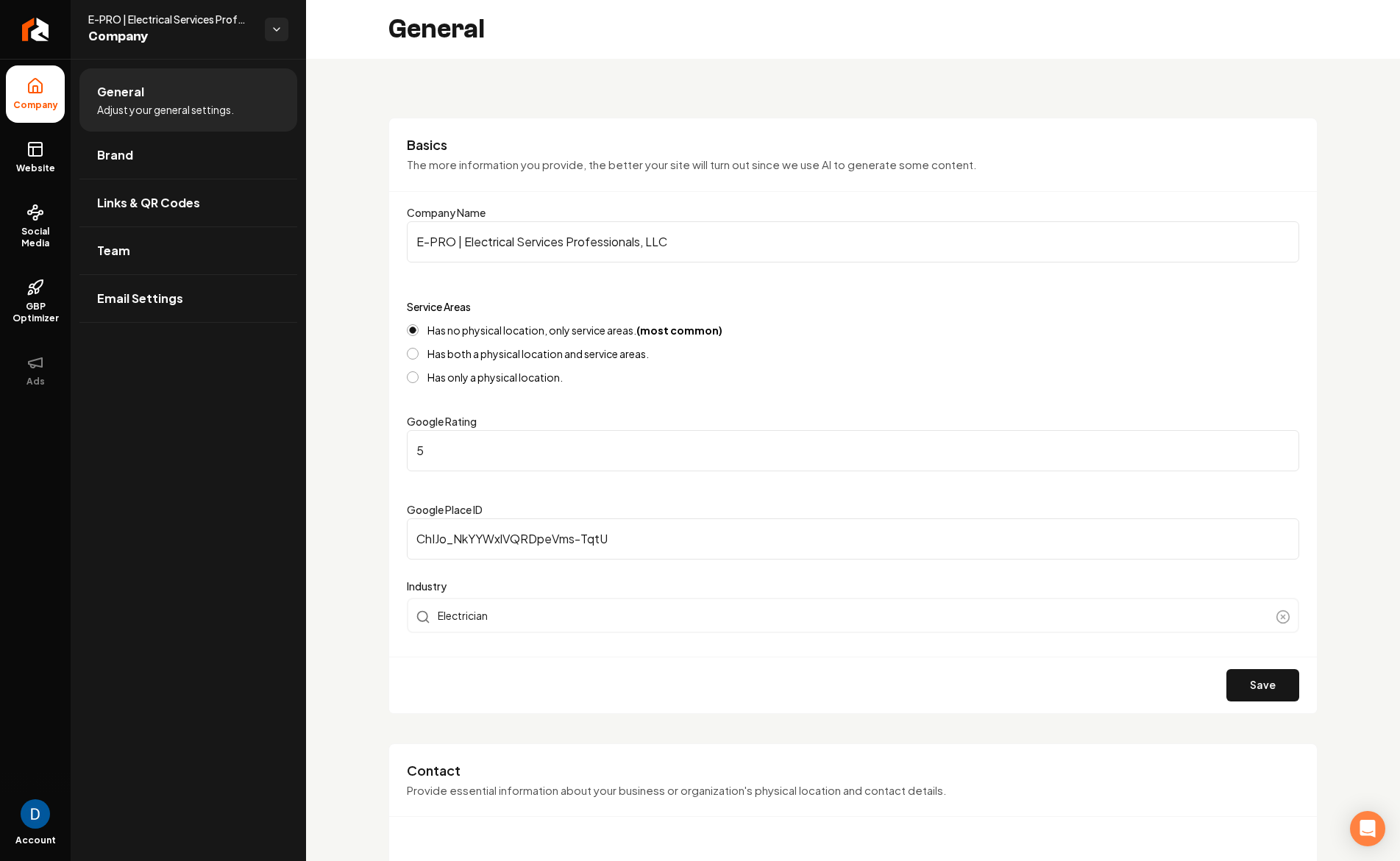
click at [440, 32] on h2 "General" at bounding box center [436, 30] width 96 height 30
copy h2 "General"
